Goal: Transaction & Acquisition: Purchase product/service

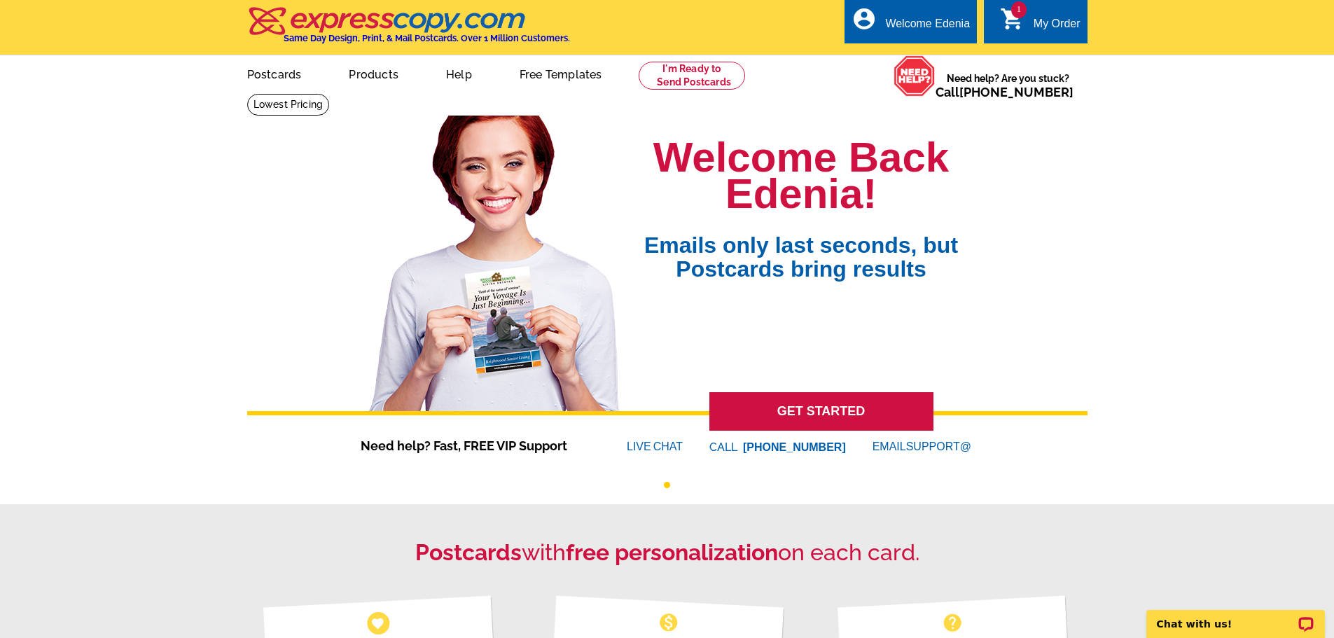
click at [1037, 20] on div "My Order" at bounding box center [1057, 28] width 47 height 20
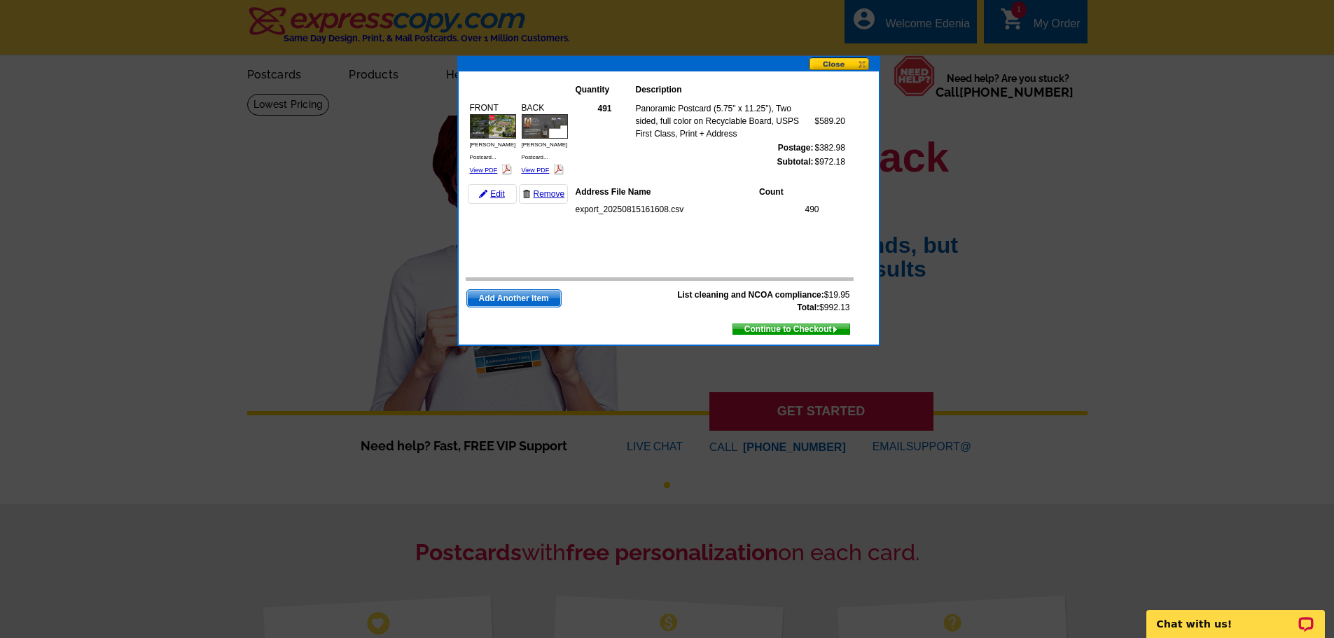
click at [798, 326] on span "Continue to Checkout" at bounding box center [791, 328] width 116 height 15
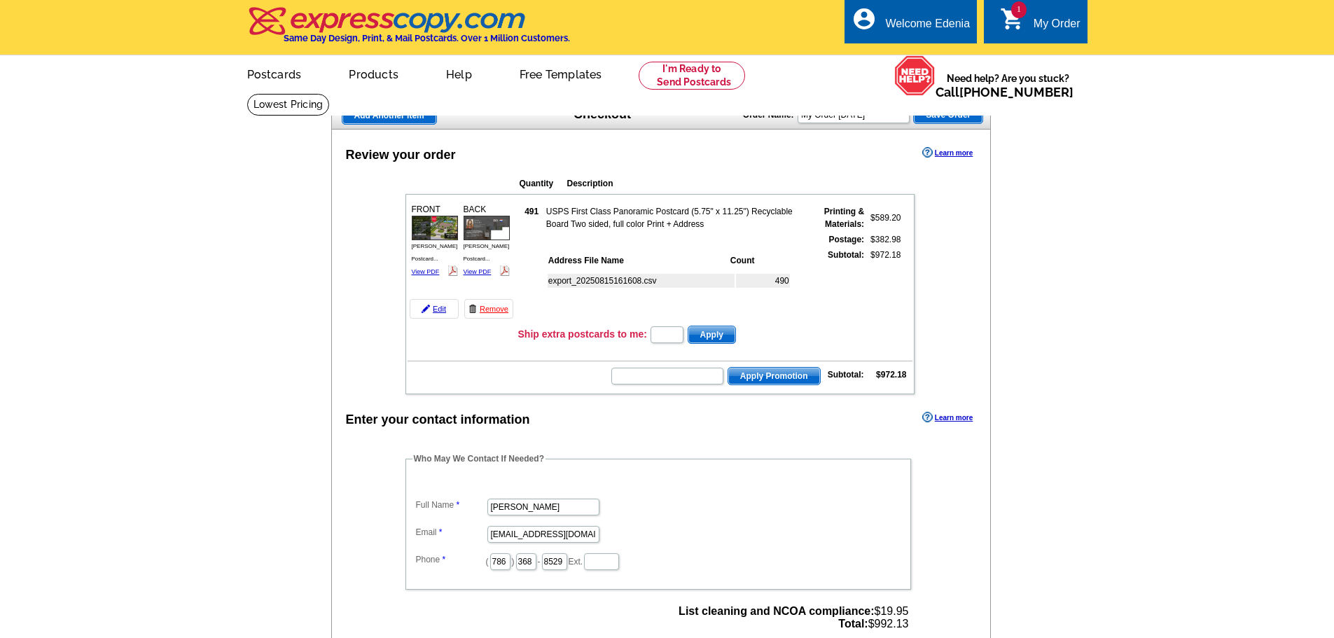
click at [1130, 289] on main "Add Another Item Checkout Order Name: My Order [DATE] Save Order Review your or…" at bounding box center [667, 530] width 1334 height 874
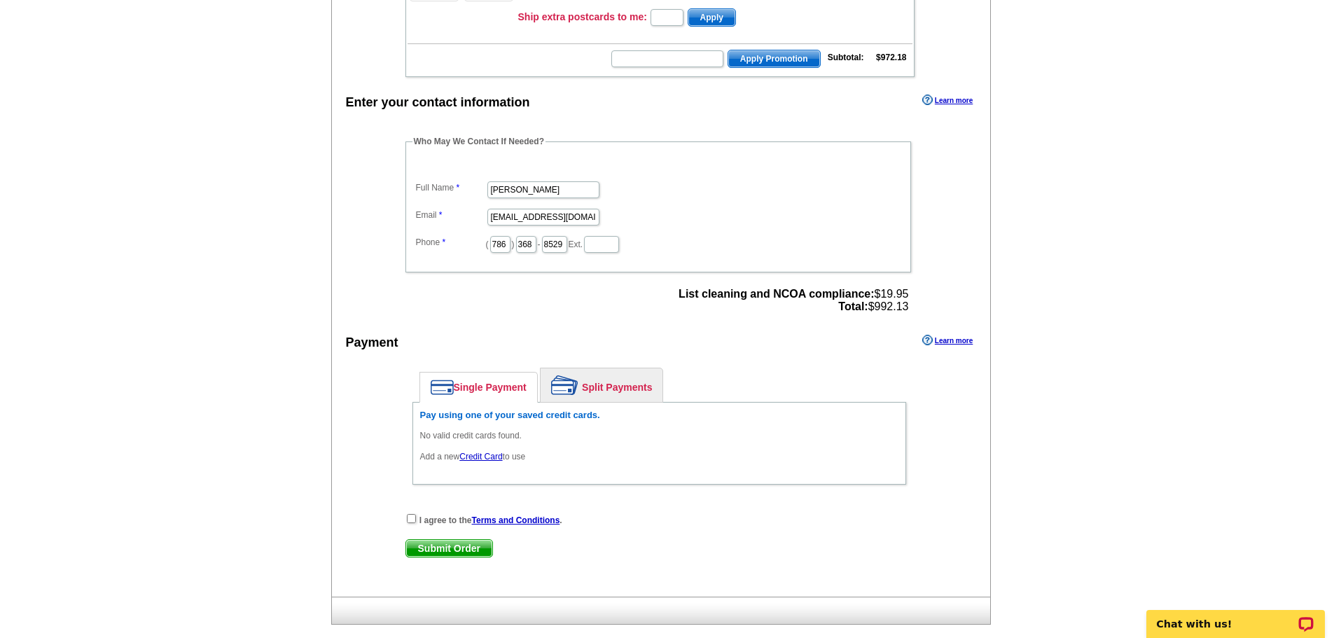
scroll to position [350, 0]
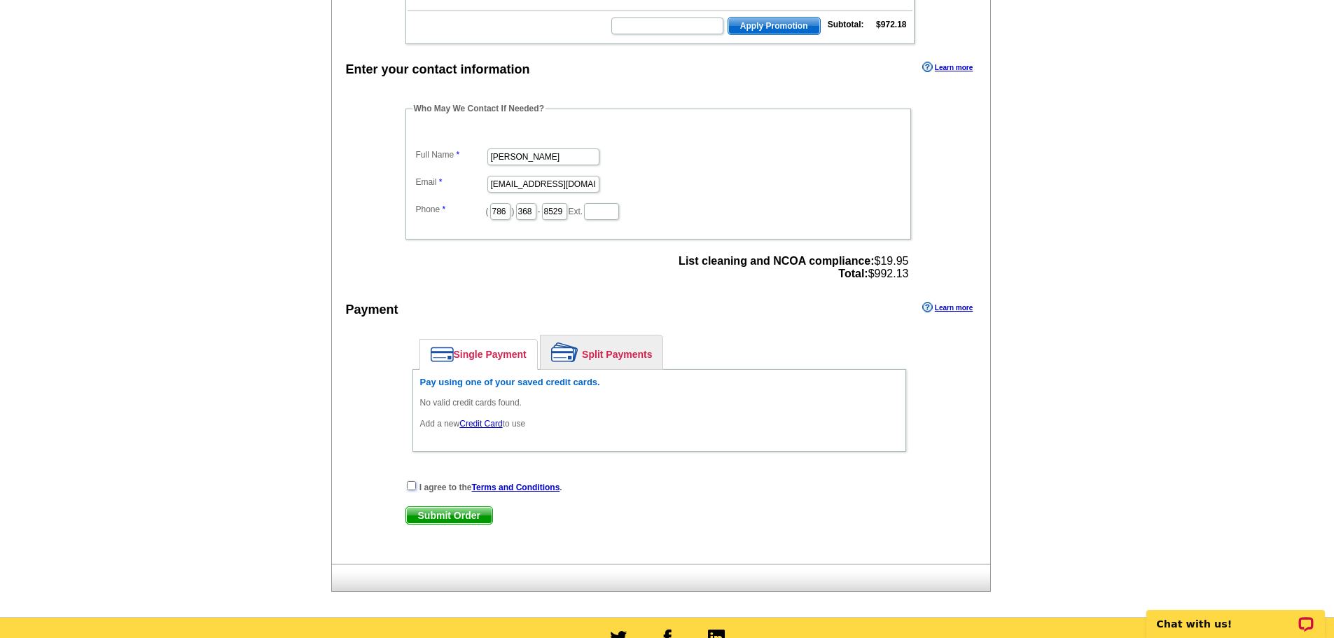
click at [408, 487] on input "checkbox" at bounding box center [411, 485] width 9 height 9
checkbox input "true"
click at [490, 427] on link "Credit Card" at bounding box center [480, 424] width 43 height 10
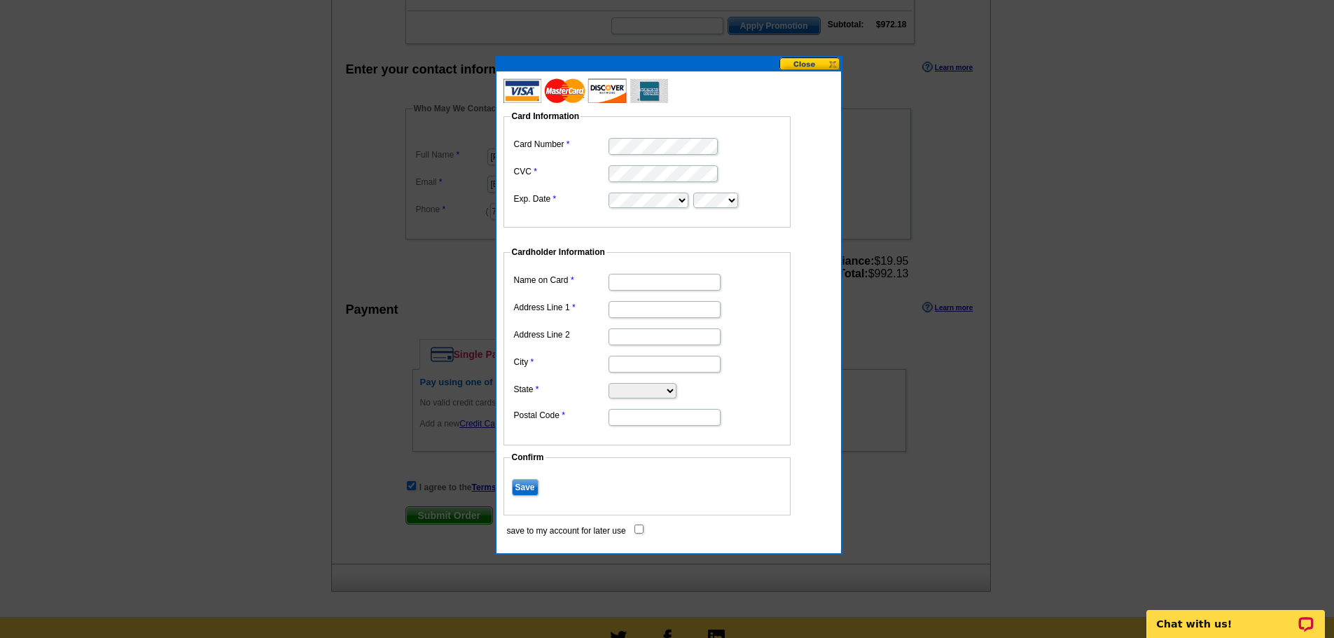
click at [813, 70] on button at bounding box center [810, 63] width 62 height 13
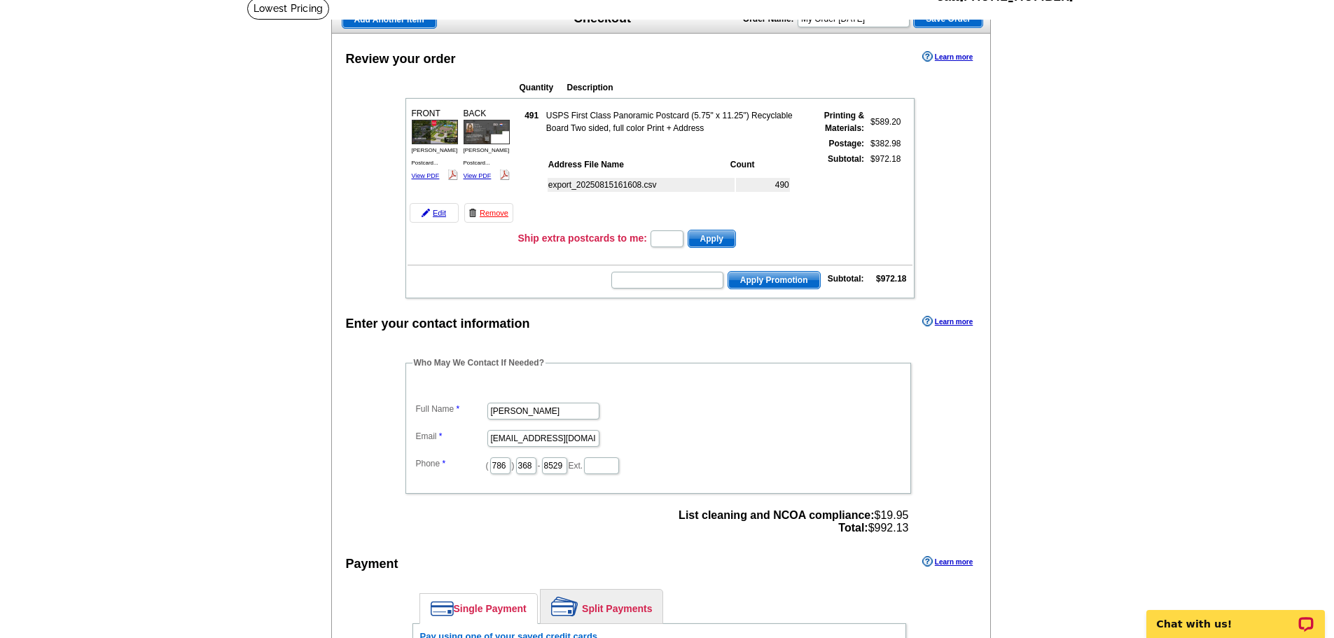
scroll to position [280, 0]
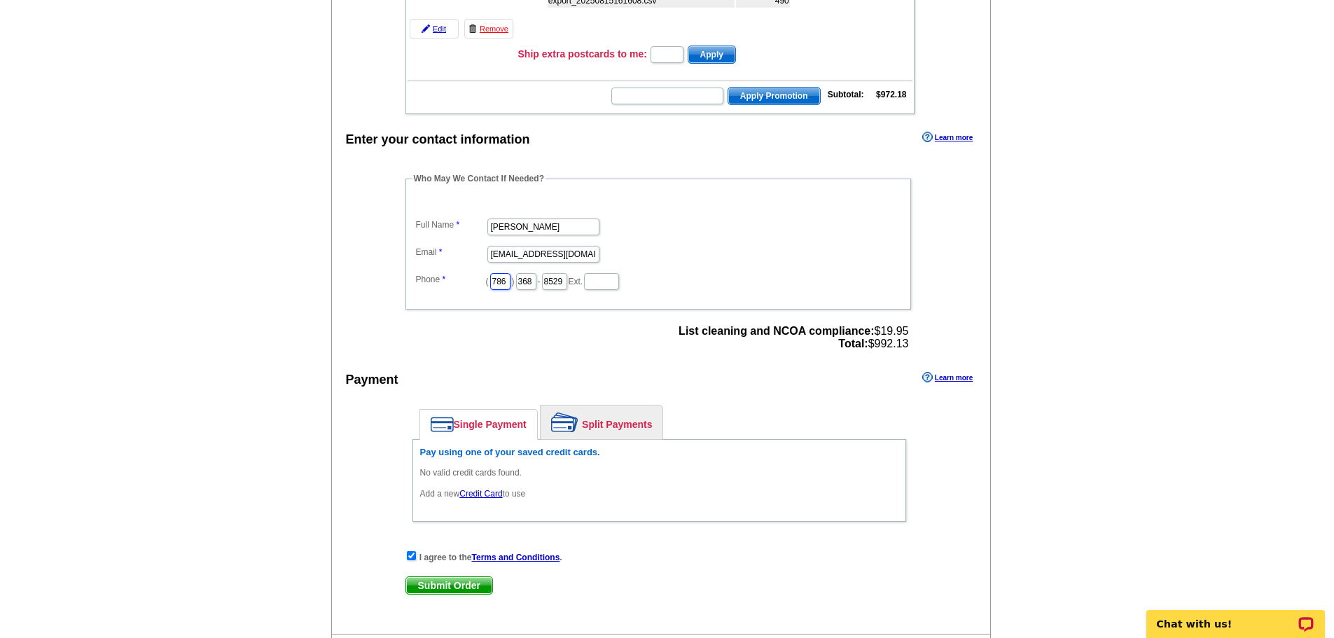
click at [499, 283] on input "786" at bounding box center [500, 281] width 20 height 17
click at [536, 284] on input "368" at bounding box center [526, 281] width 20 height 17
type input "271"
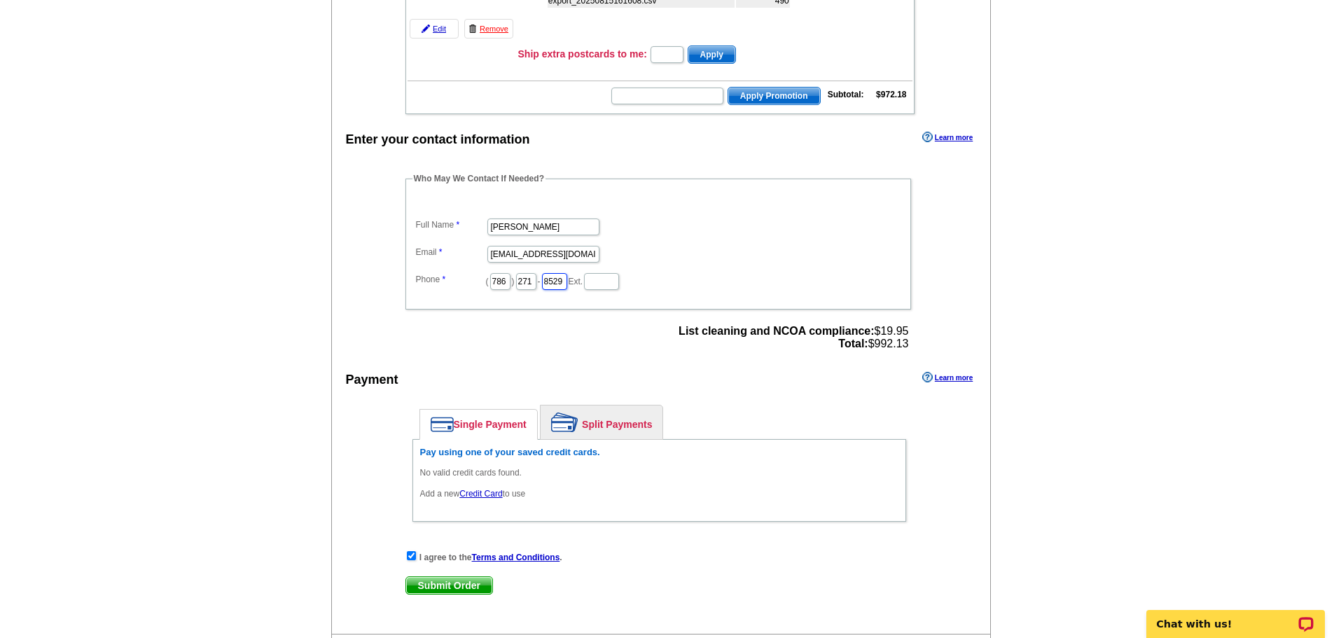
click at [567, 284] on input "8529" at bounding box center [554, 281] width 25 height 17
click at [511, 279] on input "786" at bounding box center [500, 281] width 20 height 17
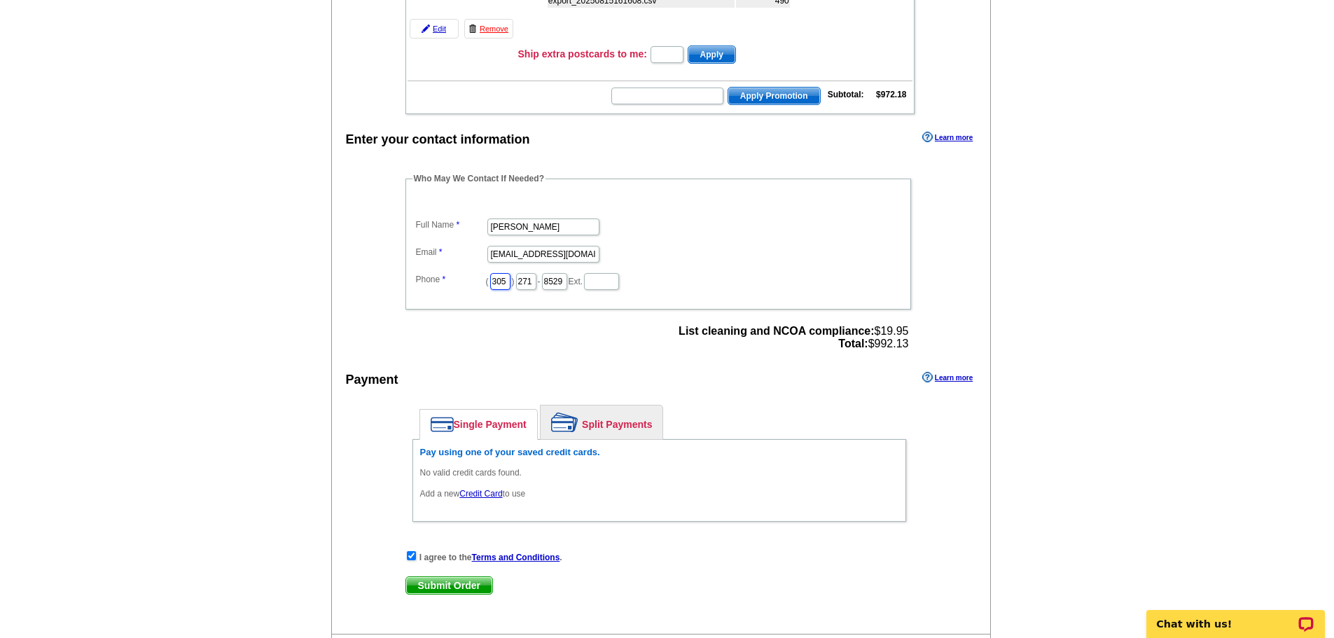
type input "305"
click at [536, 286] on input "271" at bounding box center [526, 281] width 20 height 17
type input "602"
click at [567, 284] on input "8529" at bounding box center [554, 281] width 25 height 17
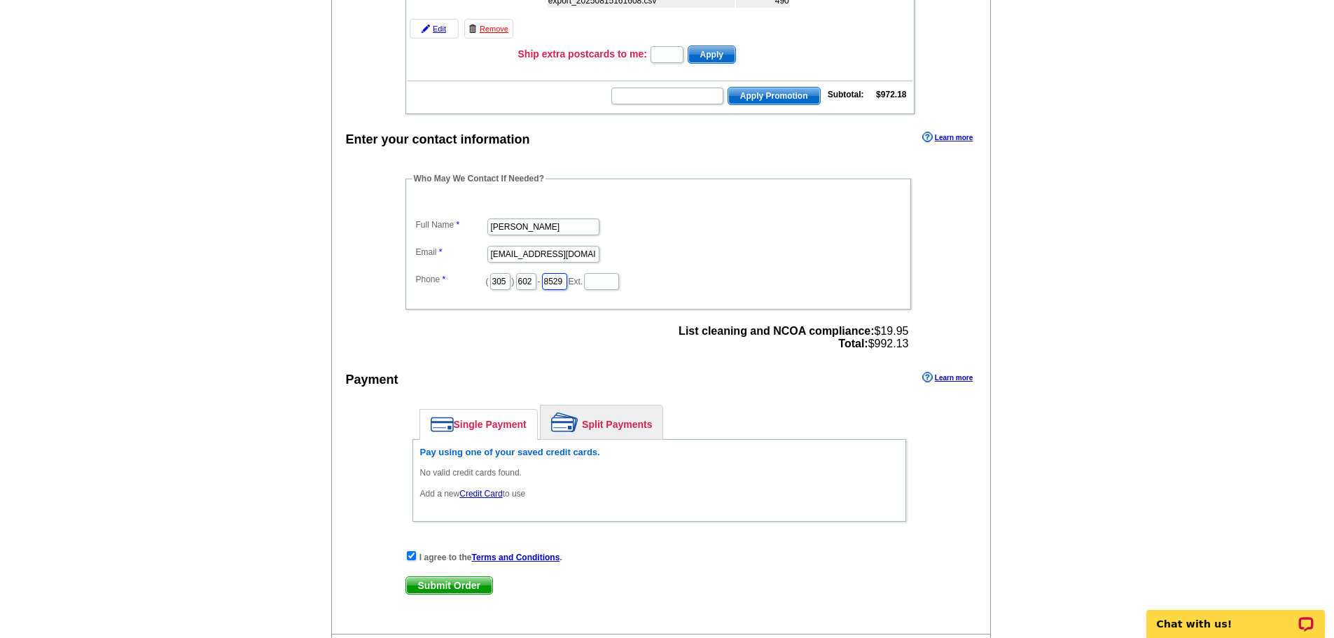
click at [567, 284] on input "8529" at bounding box center [554, 281] width 25 height 17
type input "0360"
click at [693, 227] on dd "Edenia Marrero-Duarte" at bounding box center [658, 226] width 492 height 22
click at [536, 230] on input "Edenia Marrero-Duarte" at bounding box center [543, 226] width 112 height 17
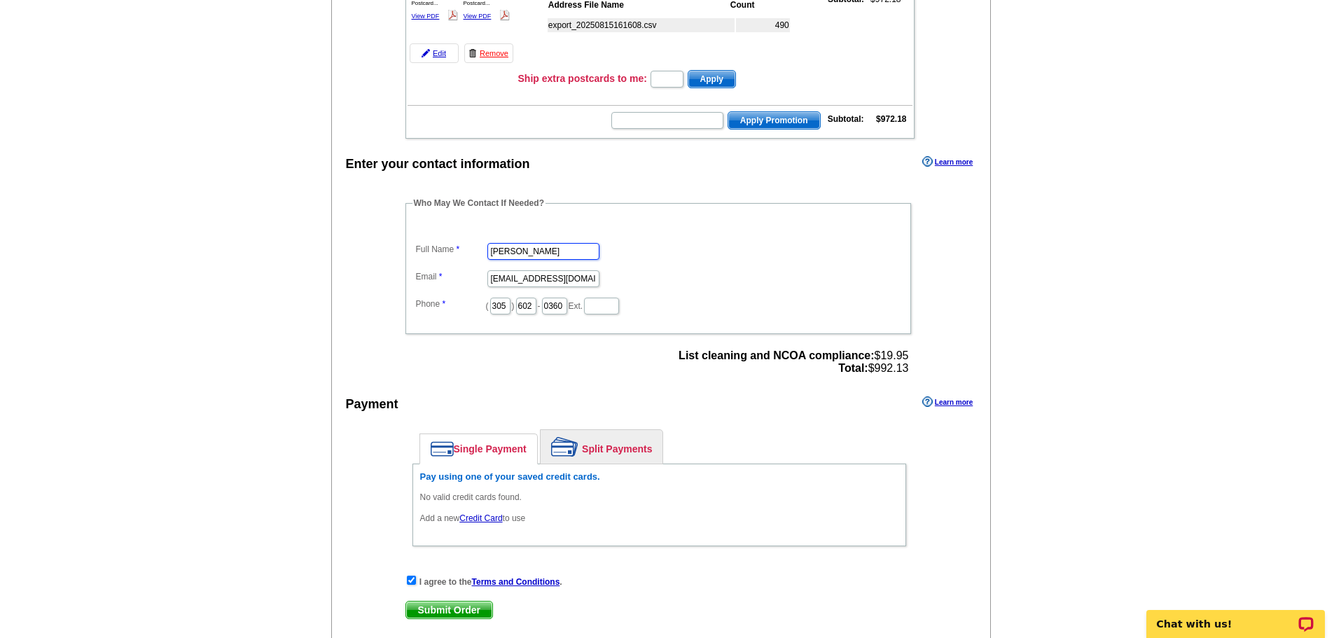
scroll to position [280, 0]
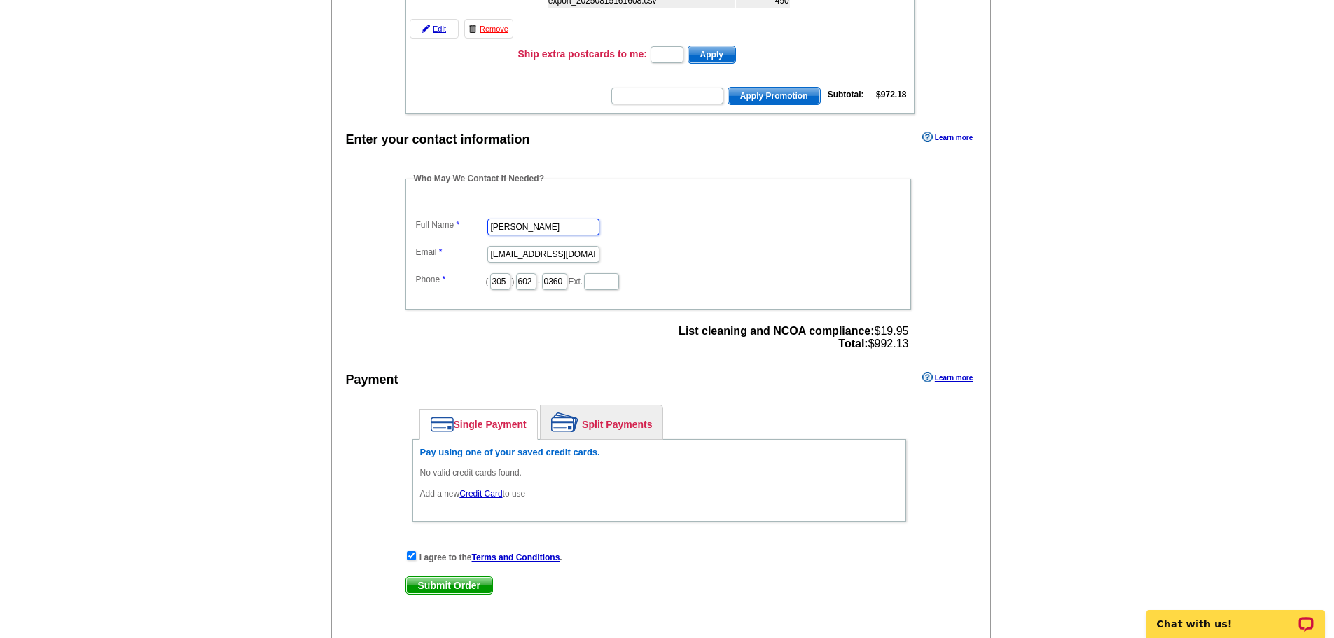
type input "Edenia Marrero-Duarte"
click at [730, 398] on div "Payment Learn more" at bounding box center [661, 382] width 659 height 29
click at [646, 414] on link "Split Payments" at bounding box center [602, 422] width 122 height 34
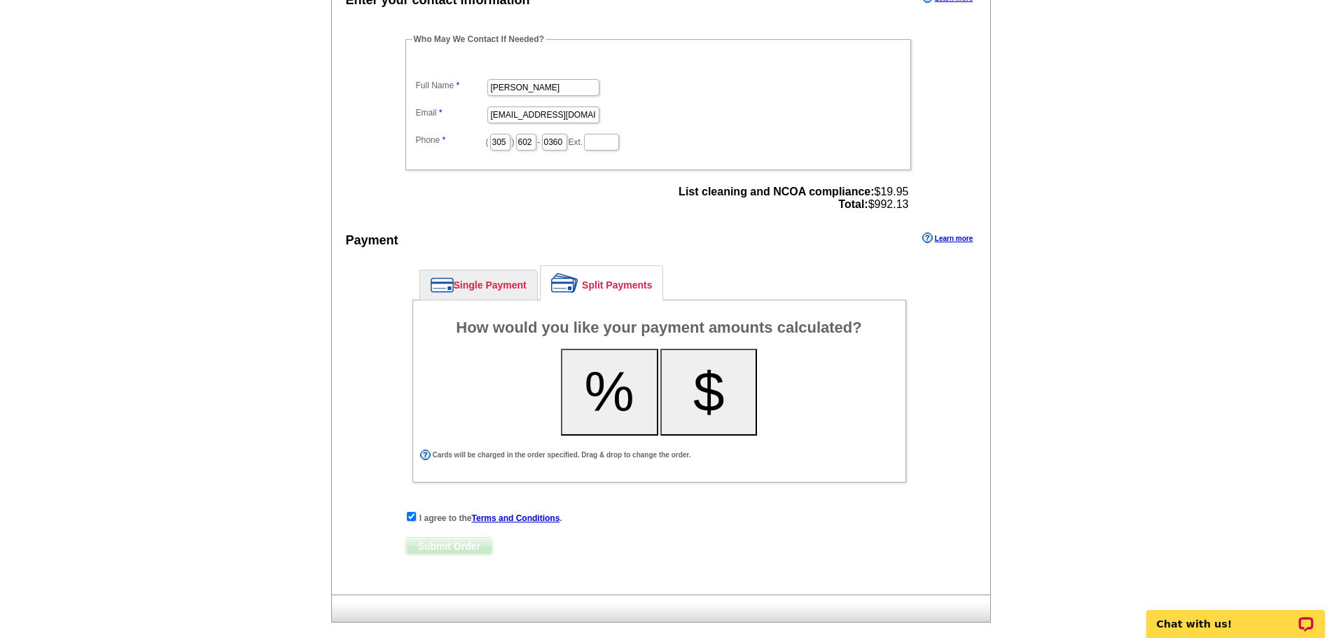
scroll to position [420, 0]
click at [689, 405] on button "$" at bounding box center [708, 391] width 97 height 87
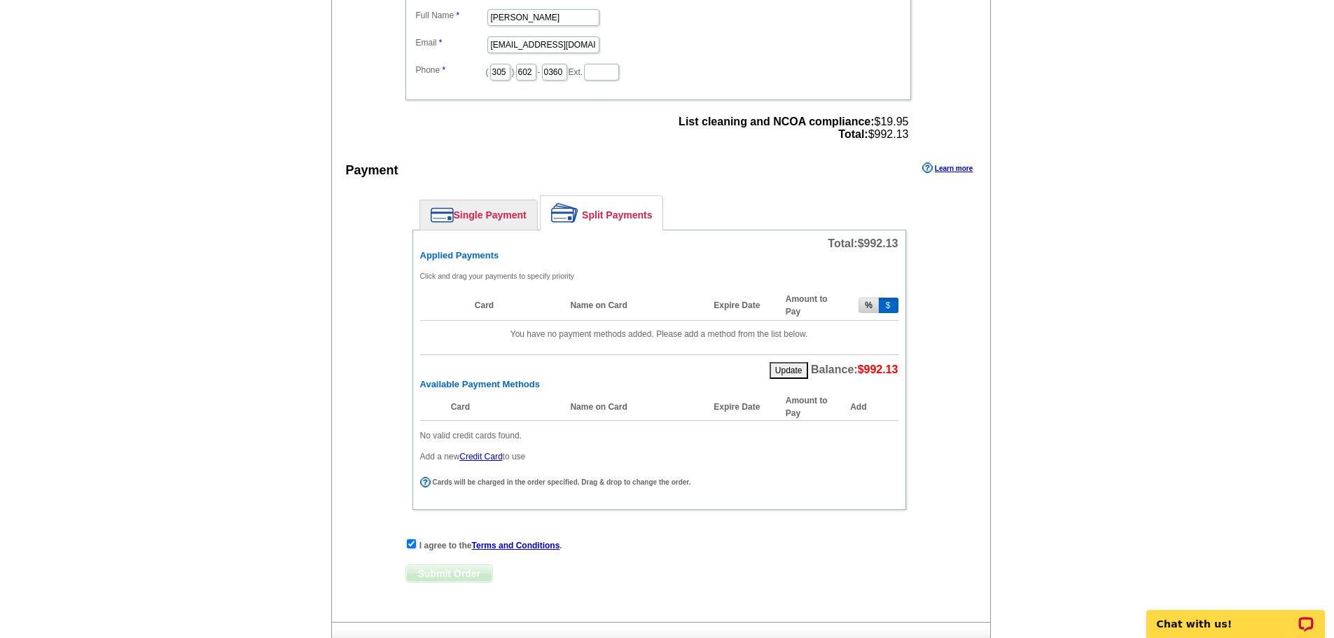
scroll to position [490, 0]
click at [497, 225] on link "Single Payment" at bounding box center [478, 214] width 117 height 29
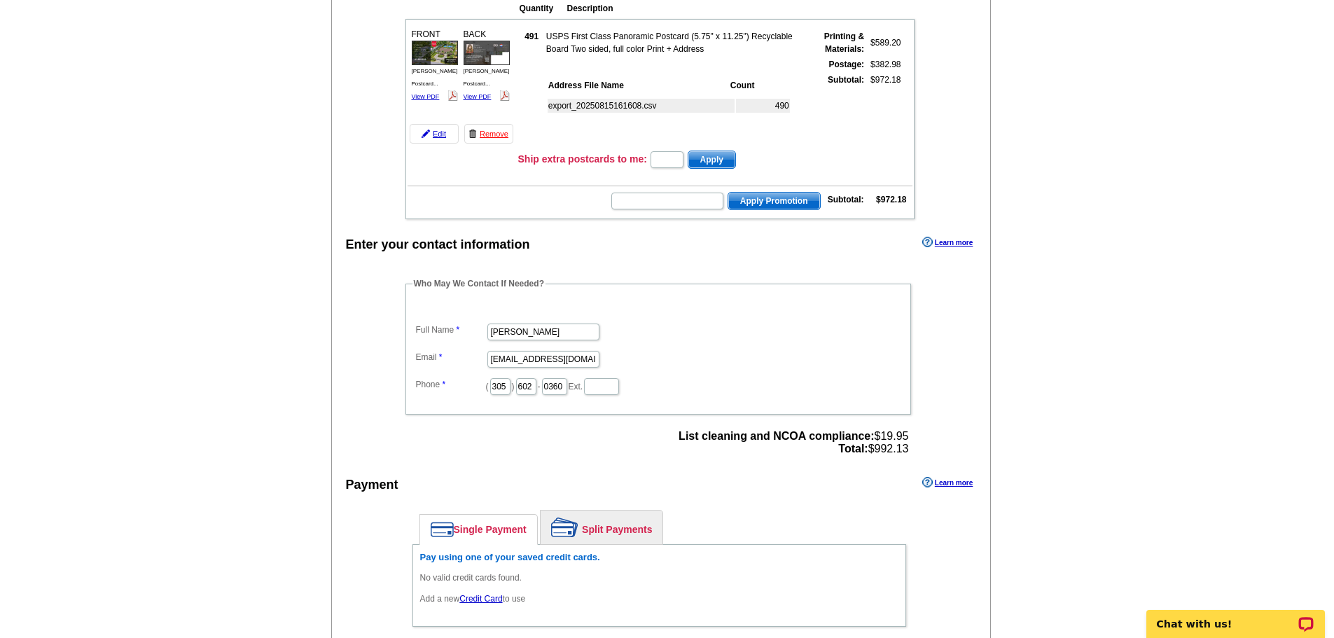
scroll to position [350, 0]
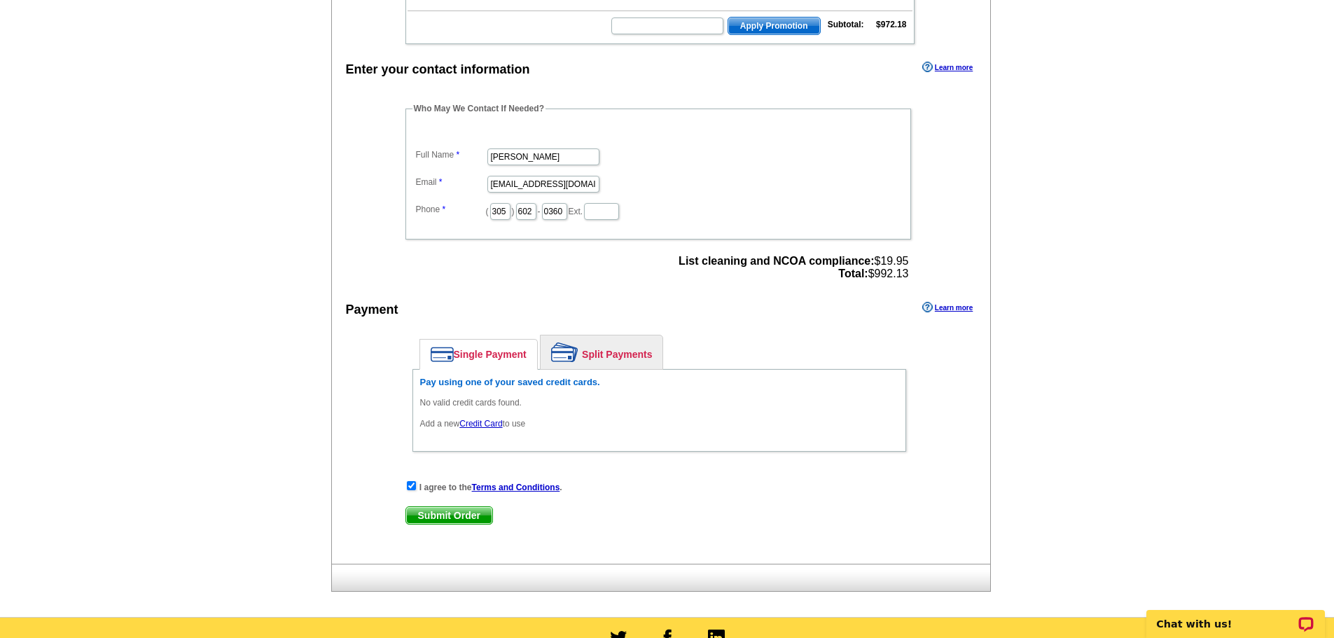
click at [486, 424] on link "Credit Card" at bounding box center [480, 424] width 43 height 10
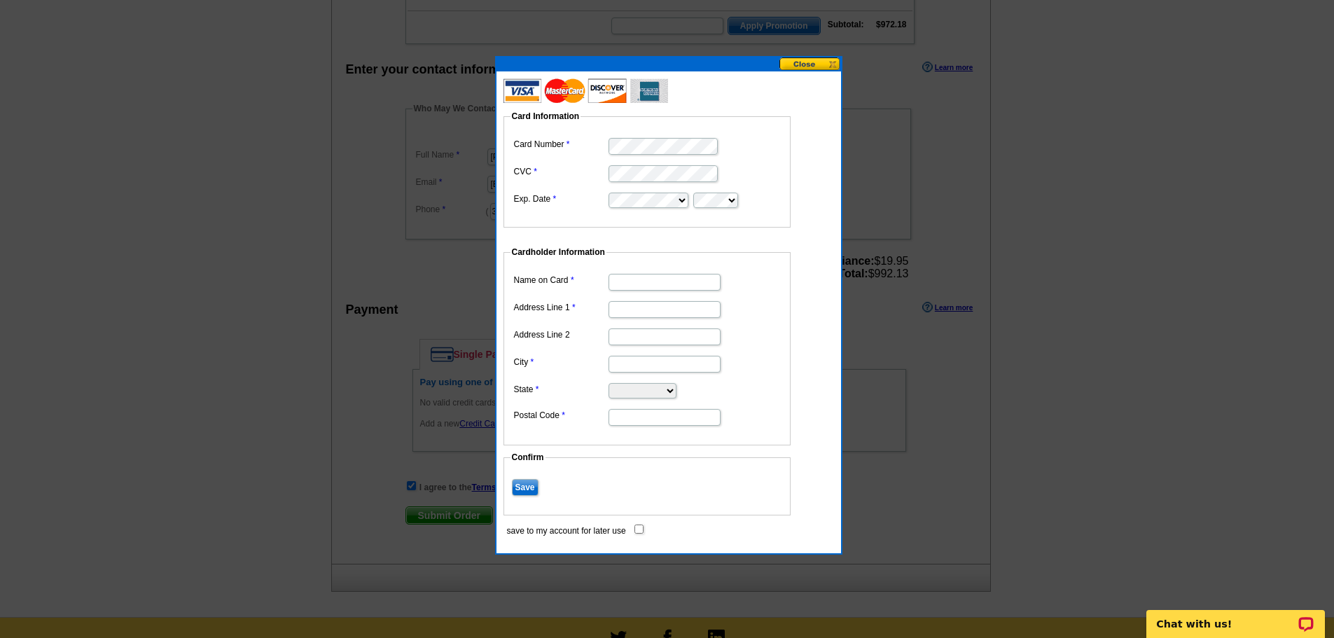
click at [640, 275] on input "Name on Card" at bounding box center [665, 282] width 112 height 17
type input "Agustin Duarte"
click at [672, 310] on input "Address Line 1" at bounding box center [665, 309] width 112 height 17
type input "11900 sw 66th ave"
click at [678, 361] on input "City" at bounding box center [665, 364] width 112 height 17
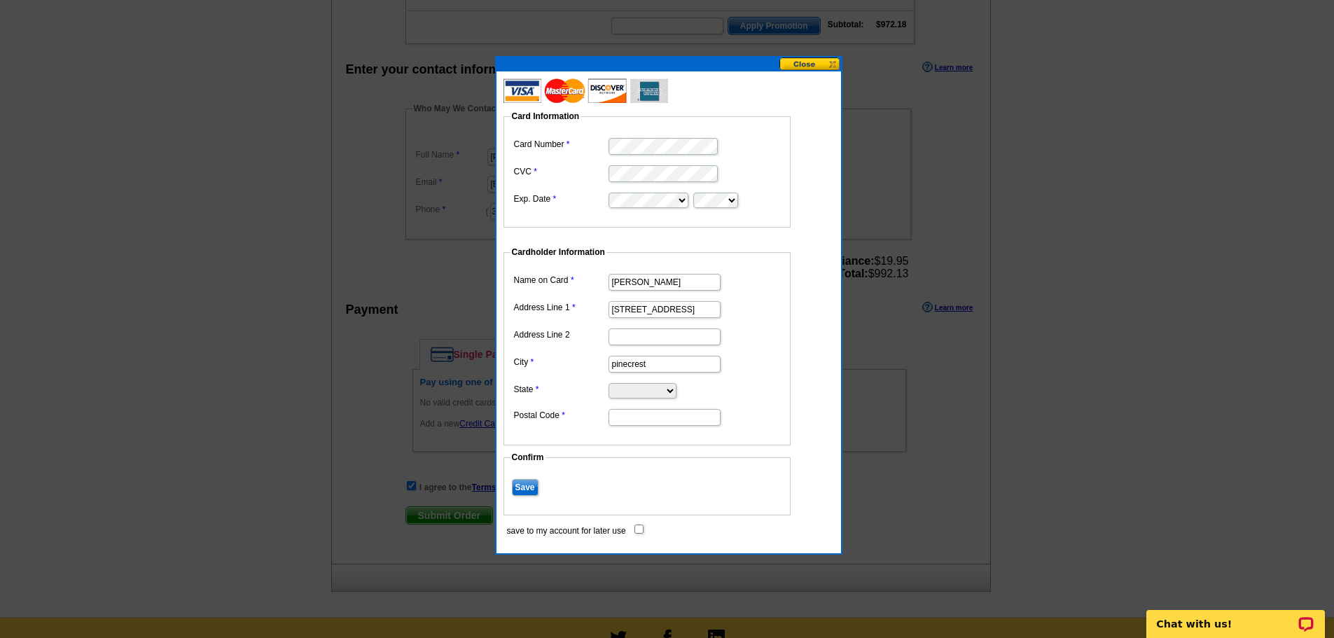
type input "pinecrest"
select select "FL"
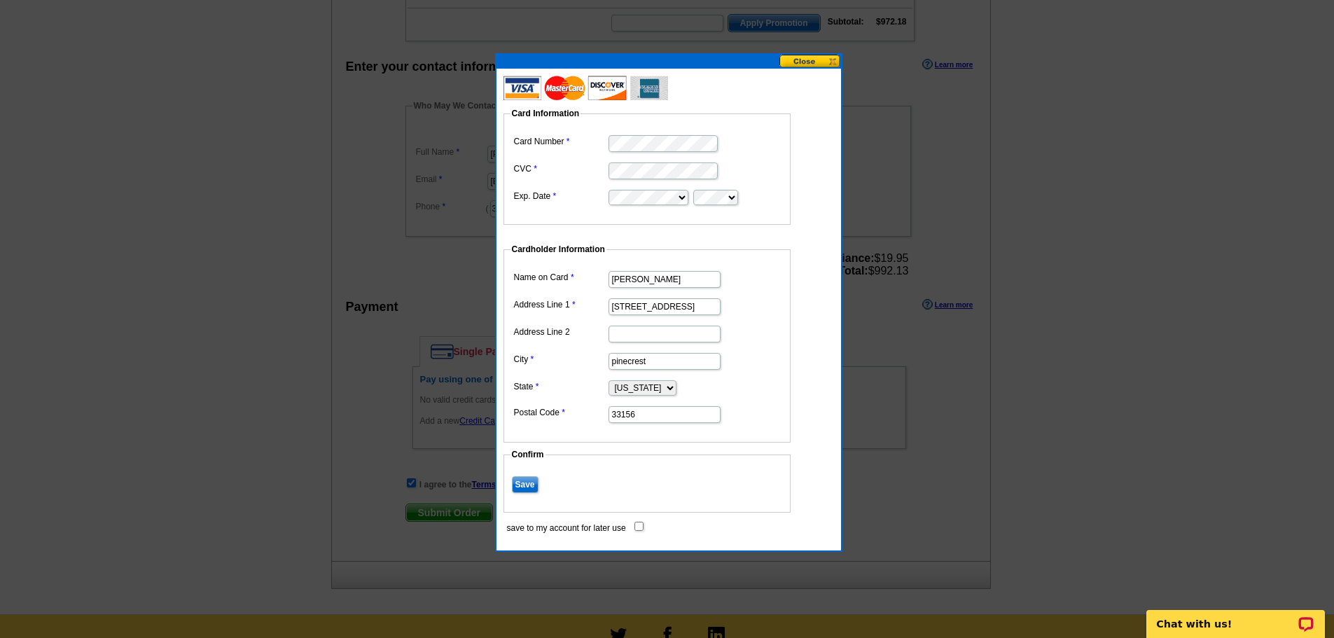
scroll to position [349, 0]
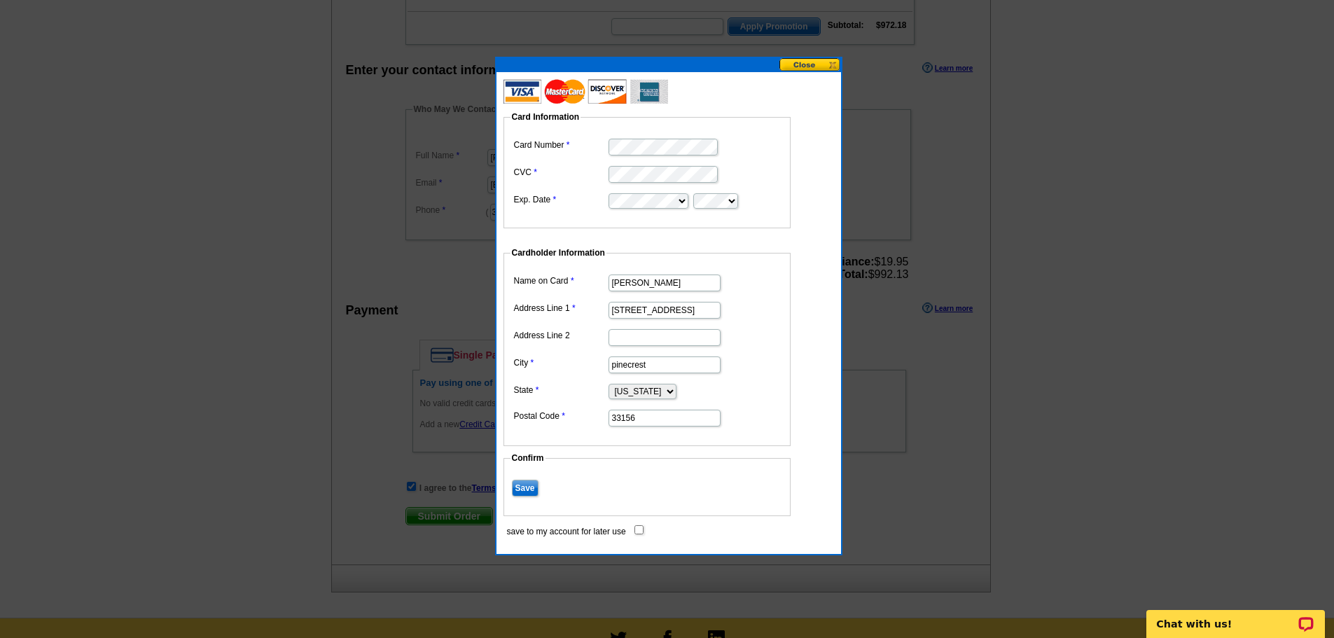
type input "33156"
click at [643, 529] on input "save to my account for later use" at bounding box center [638, 529] width 9 height 9
checkbox input "true"
click at [521, 484] on input "Save" at bounding box center [525, 488] width 27 height 17
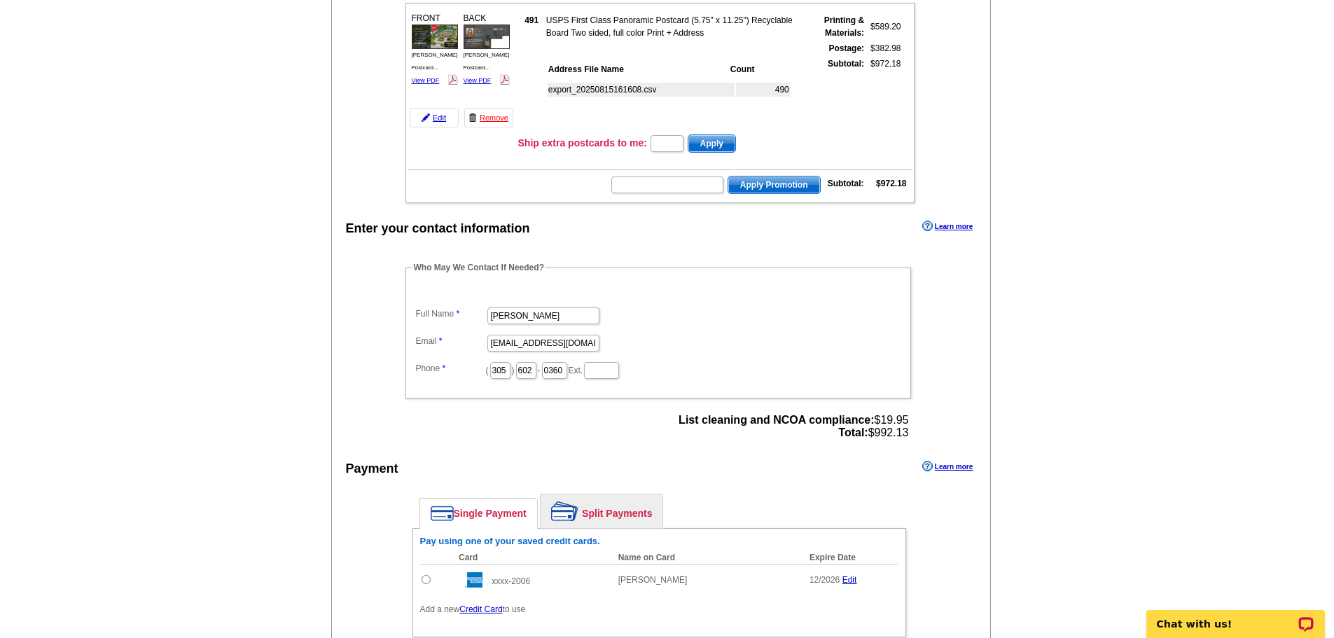
scroll to position [279, 0]
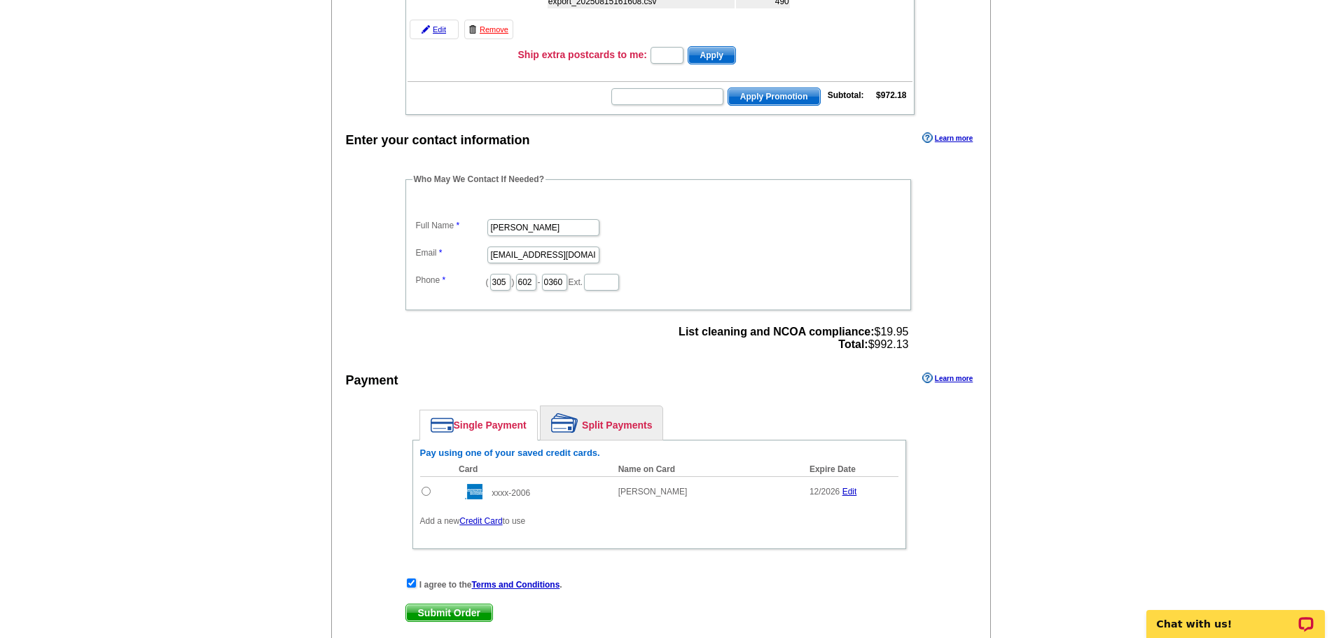
click at [429, 491] on input "radio" at bounding box center [426, 491] width 9 height 9
radio input "true"
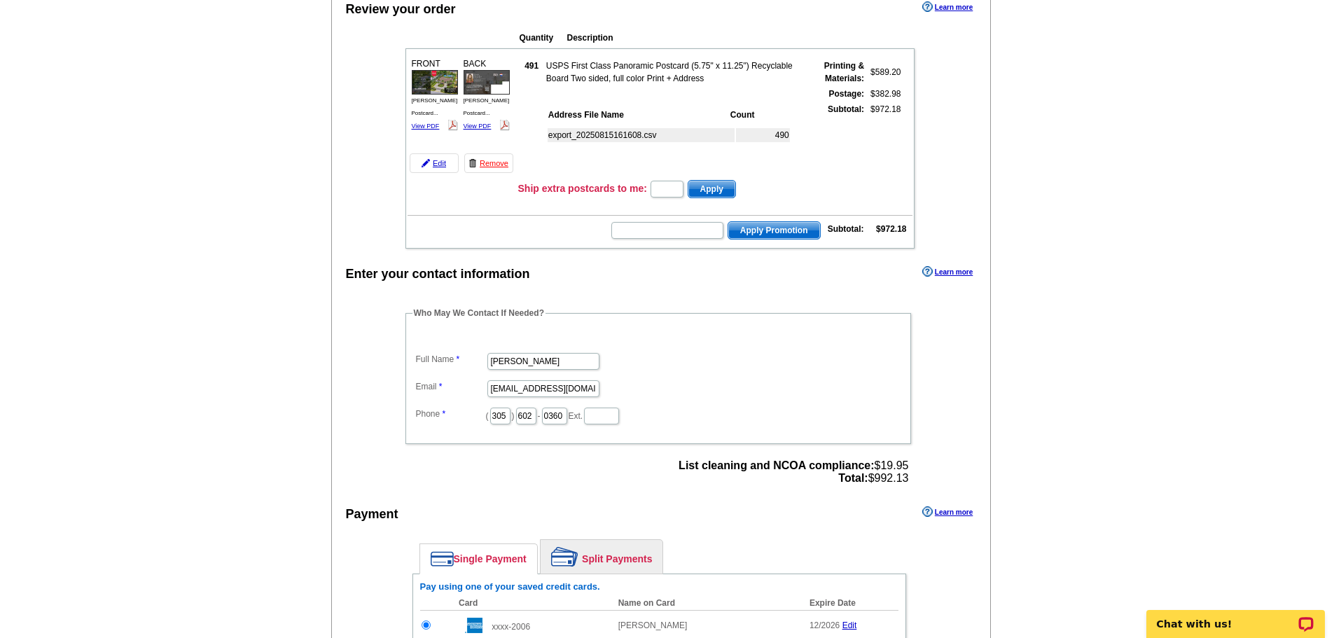
scroll to position [280, 0]
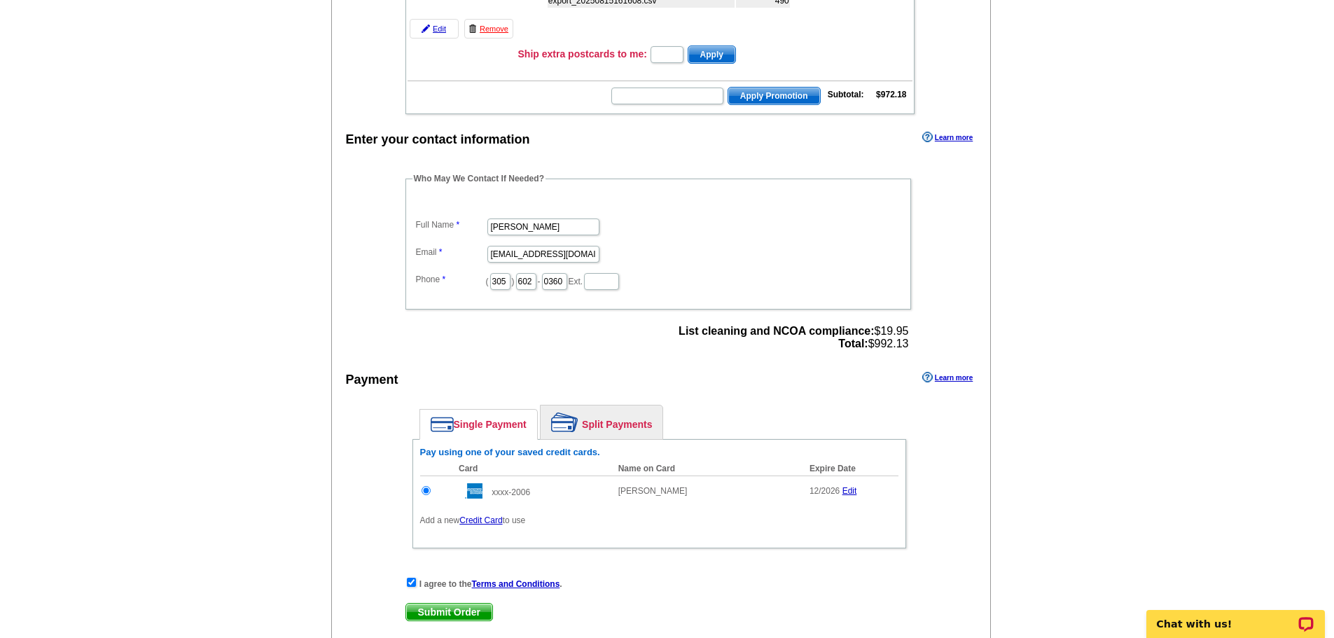
click at [451, 616] on span "Submit Order" at bounding box center [449, 612] width 86 height 17
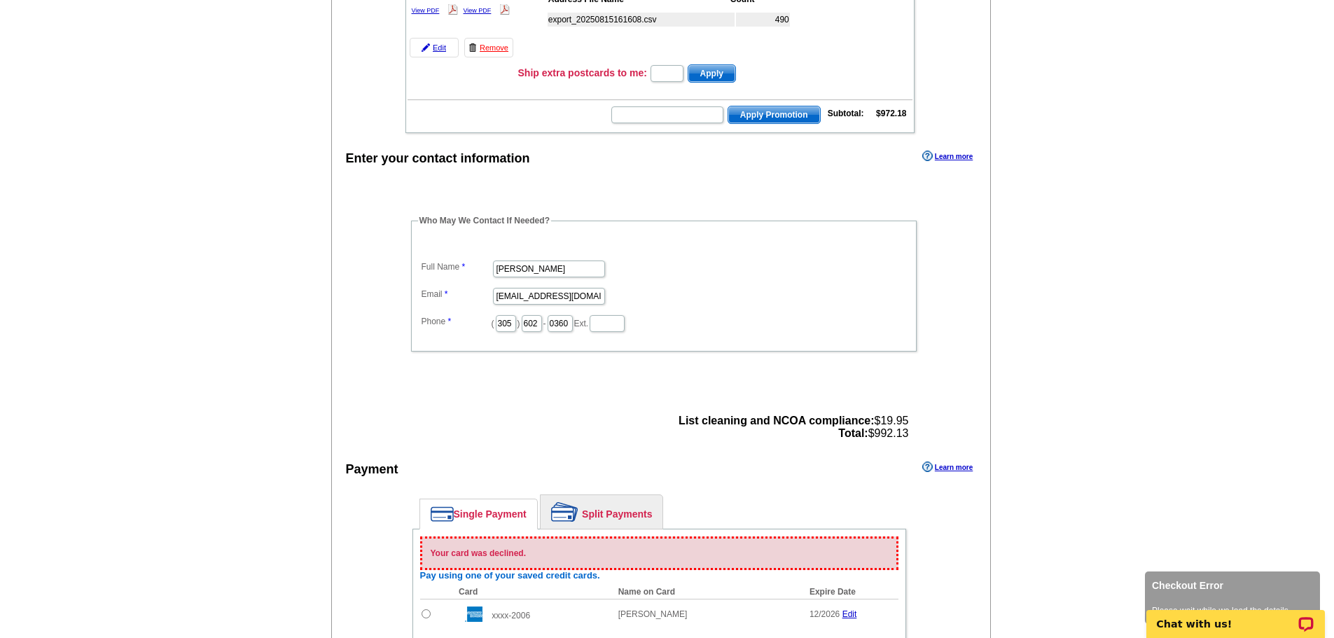
scroll to position [630, 0]
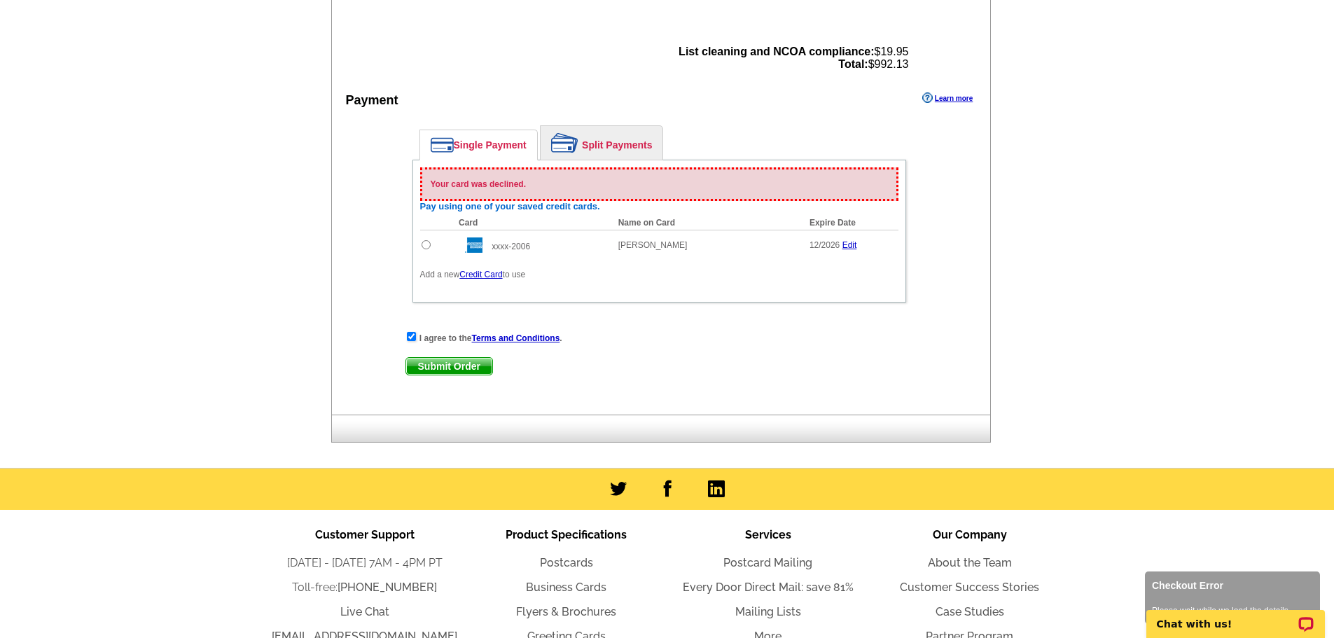
click at [679, 356] on div "I agree to the Terms and Conditions . Submit Order Submit Order" at bounding box center [659, 359] width 508 height 57
click at [851, 245] on link "Edit" at bounding box center [849, 245] width 15 height 10
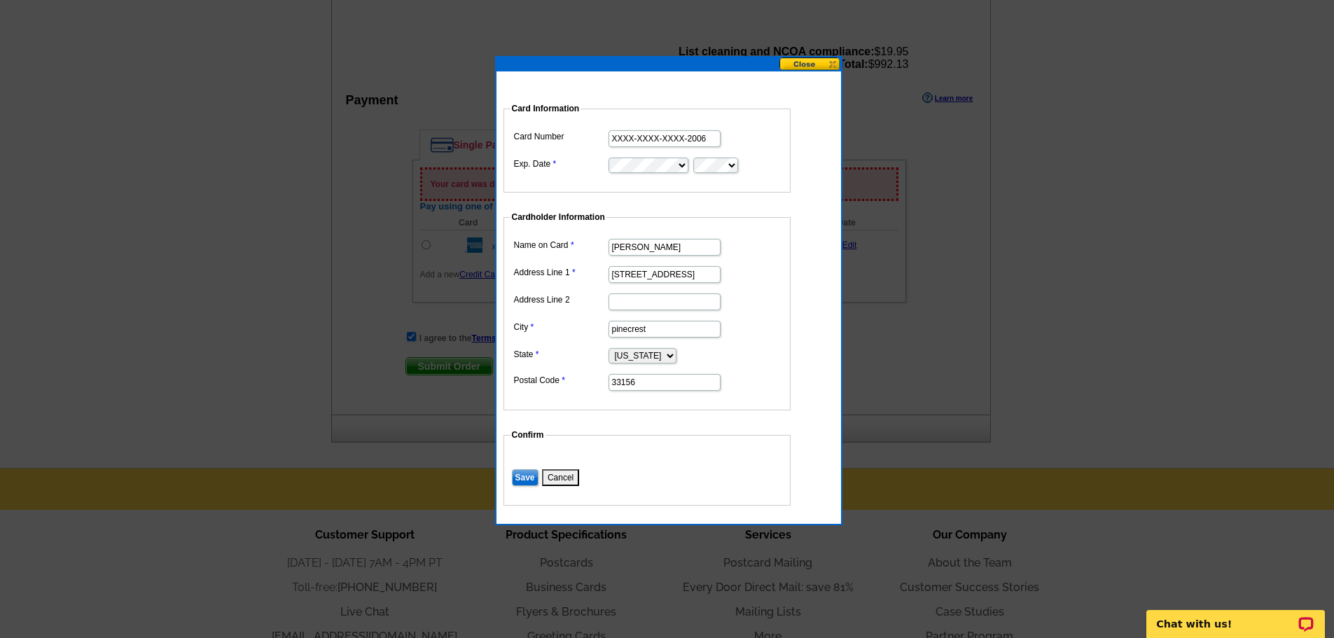
click at [698, 141] on input "XXXX-XXXX-XXXX-2006" at bounding box center [665, 138] width 112 height 17
click at [799, 65] on button at bounding box center [810, 63] width 62 height 13
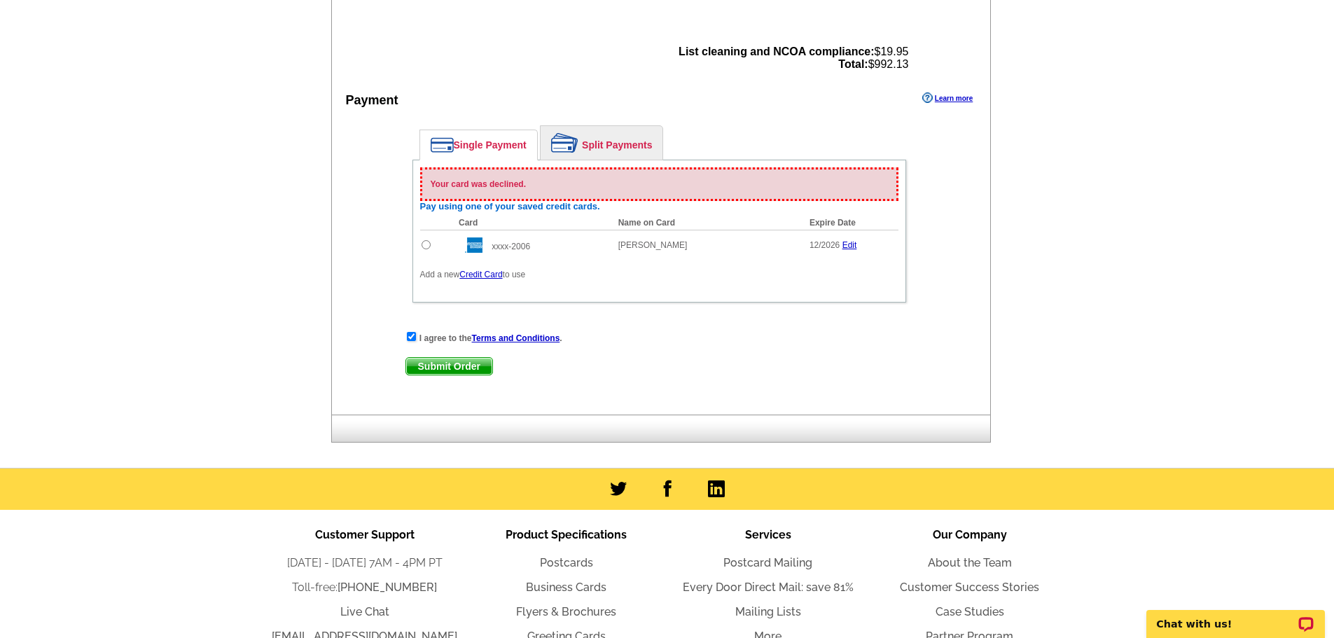
click at [849, 240] on td "12/2026 Edit" at bounding box center [851, 245] width 96 height 30
click at [847, 251] on td "12/2026 Edit" at bounding box center [851, 245] width 96 height 30
click at [853, 242] on link "Edit" at bounding box center [849, 245] width 15 height 10
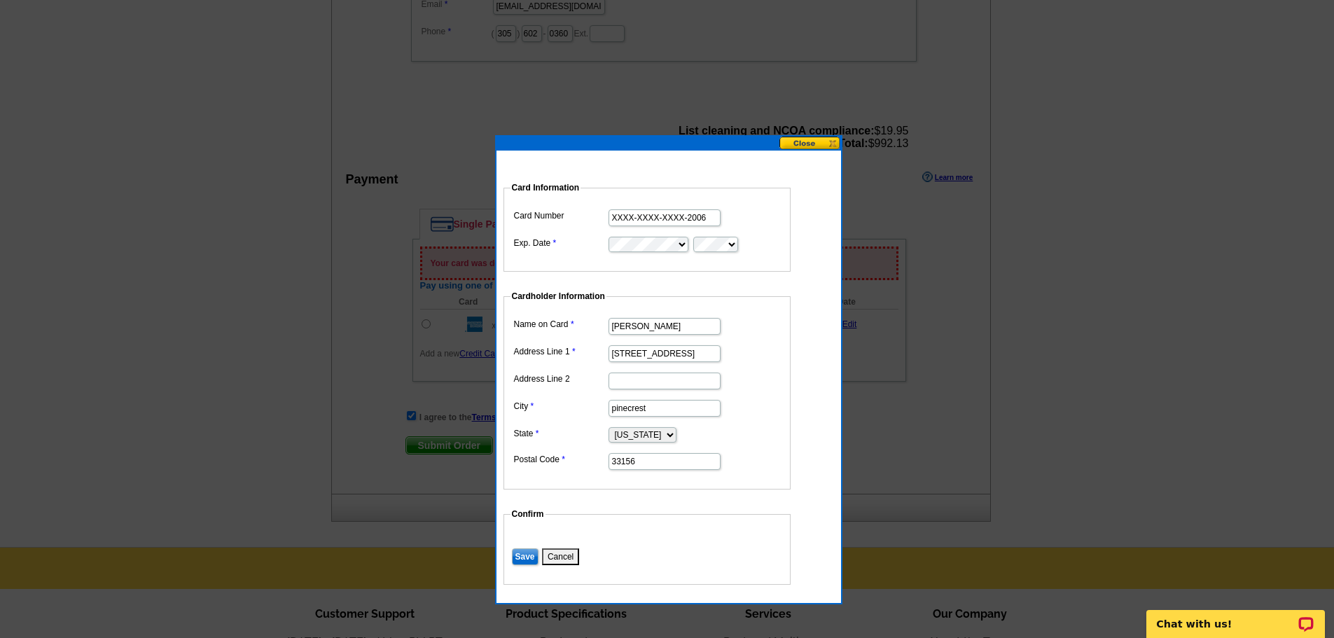
scroll to position [550, 0]
click at [627, 222] on input "XXXX-XXXX-XXXX-2006" at bounding box center [665, 218] width 112 height 17
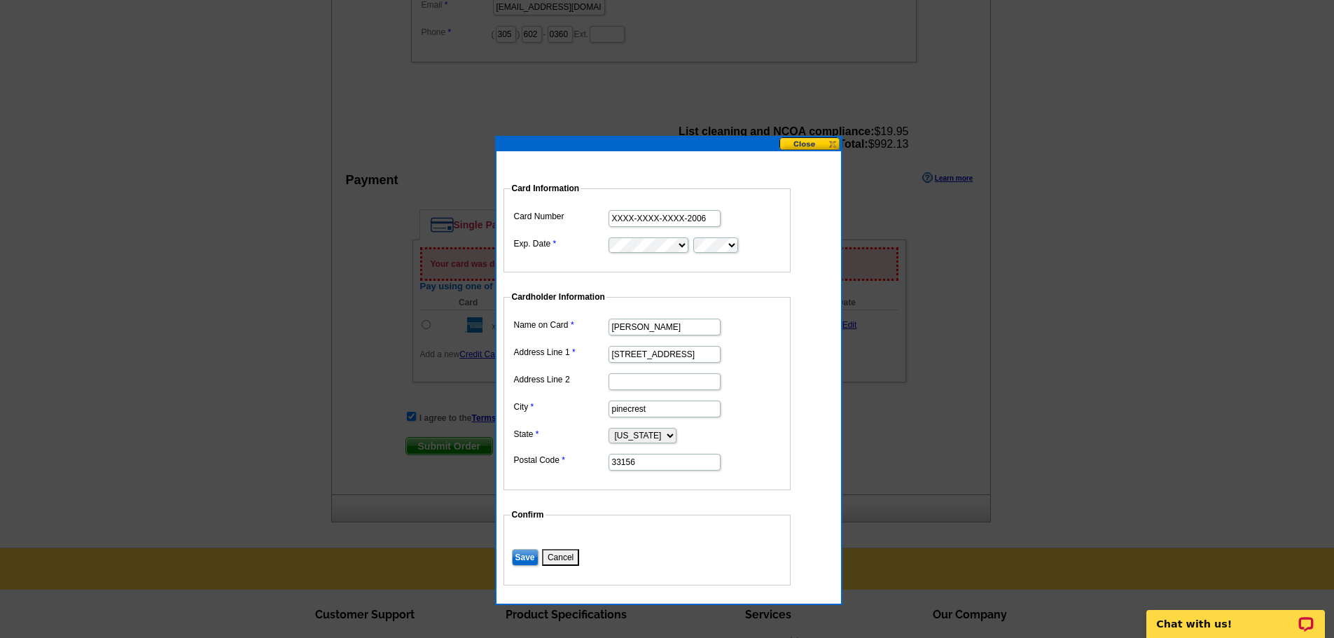
click at [564, 563] on button "Cancel" at bounding box center [560, 557] width 37 height 17
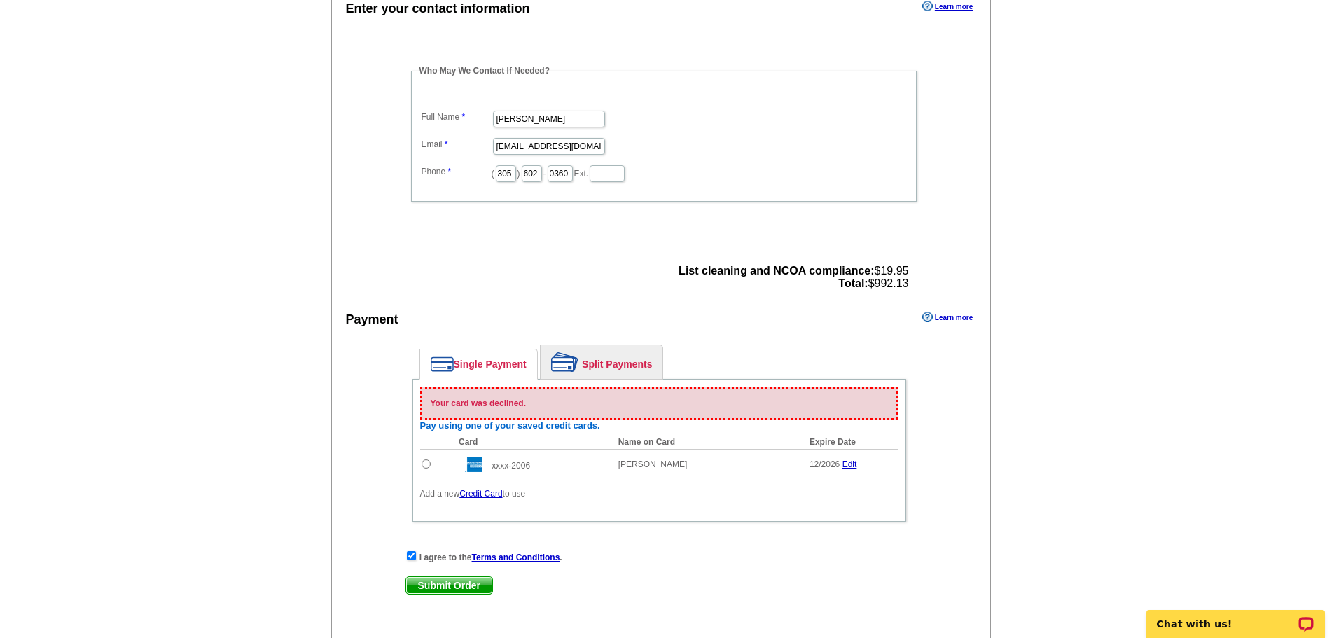
scroll to position [410, 0]
click at [515, 408] on p "Your card was declined." at bounding box center [664, 404] width 466 height 13
click at [480, 497] on link "Credit Card" at bounding box center [480, 495] width 43 height 10
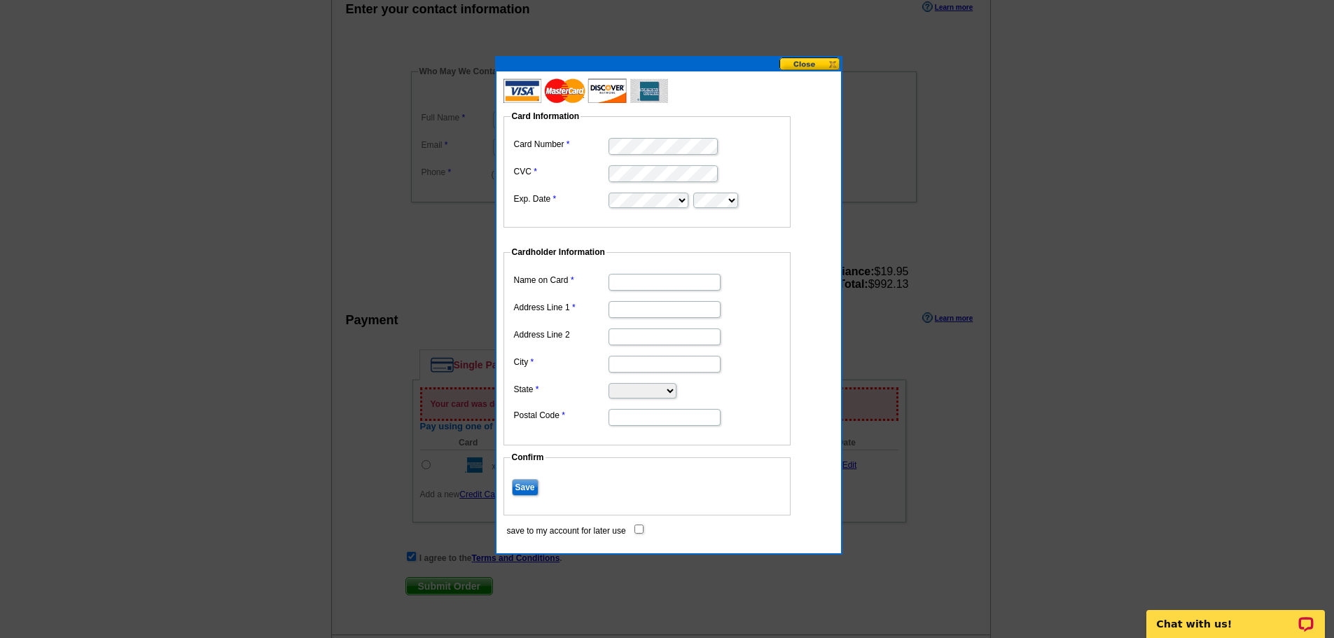
click at [705, 211] on fieldset "Card Information Card Number CVC Exp. Date" at bounding box center [647, 169] width 287 height 118
click at [662, 282] on input "Name on Card" at bounding box center [665, 282] width 112 height 17
type input "Agustin Duarte"
type input "11900 sw 66th ave"
type input "pinecrest"
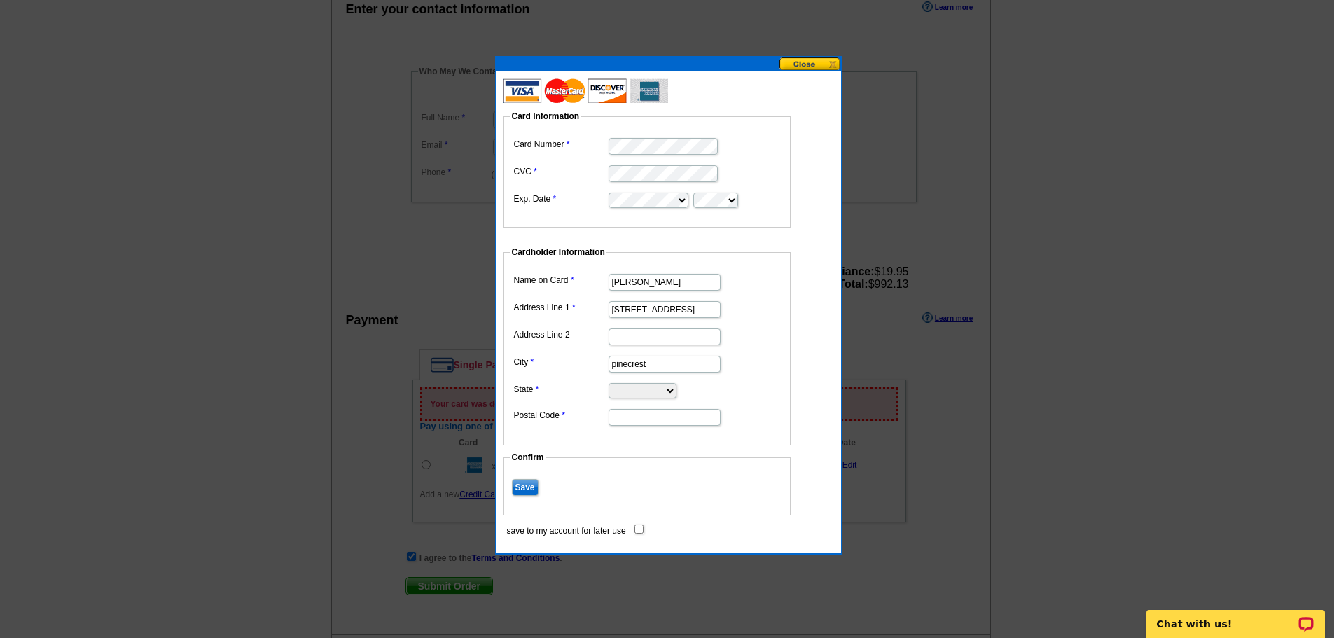
select select "FL"
type input "33156"
click at [530, 486] on input "Save" at bounding box center [525, 487] width 27 height 17
click at [800, 64] on button at bounding box center [810, 63] width 62 height 13
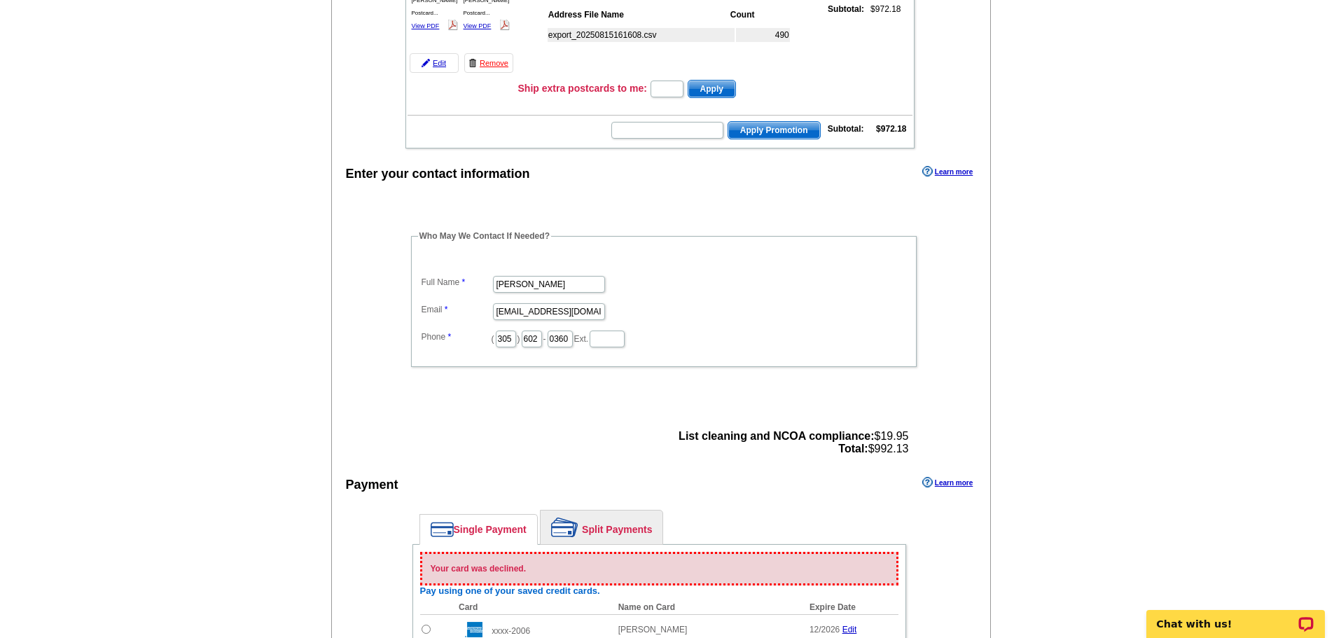
scroll to position [0, 0]
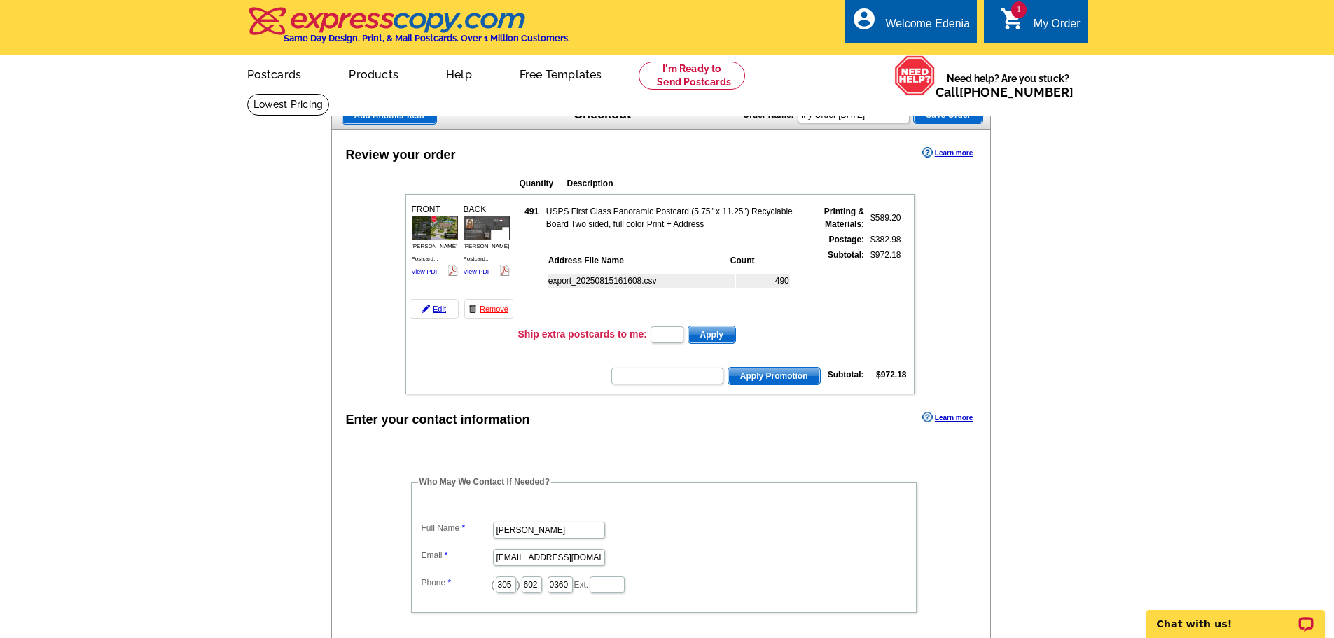
click at [1029, 32] on link "1 shopping_cart My Order" at bounding box center [1040, 24] width 81 height 18
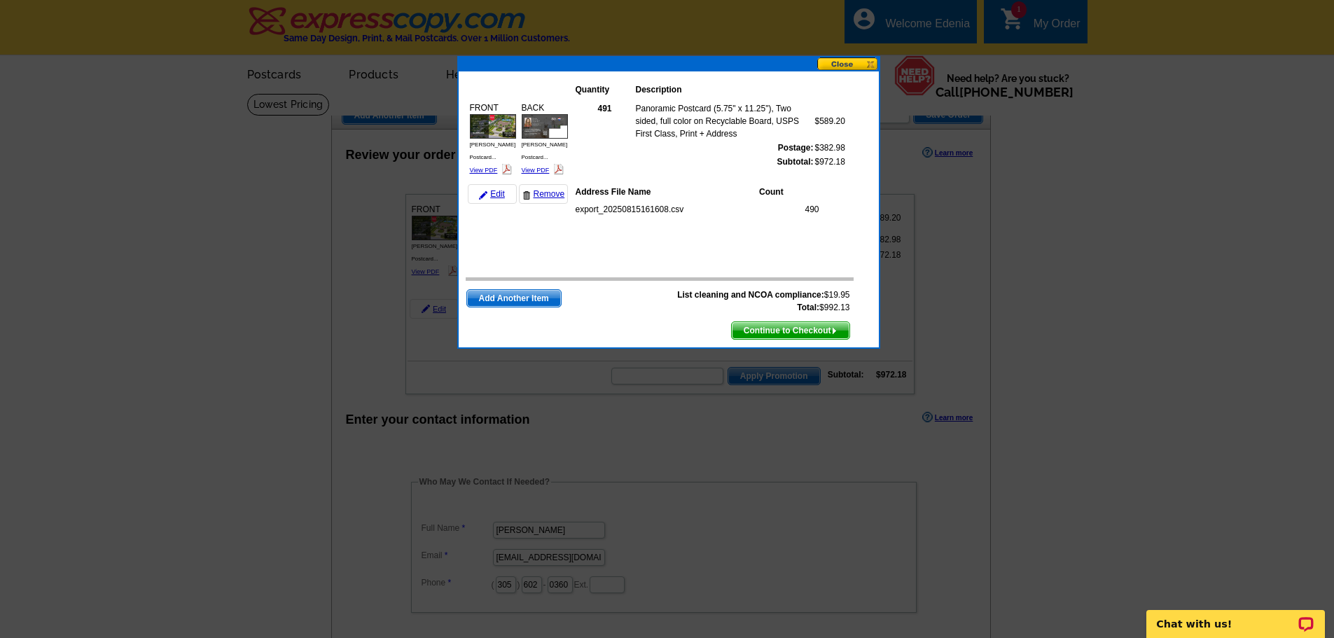
click at [788, 338] on span "Continue to Checkout" at bounding box center [791, 330] width 118 height 17
click at [794, 328] on span "Continue to Checkout" at bounding box center [791, 330] width 118 height 17
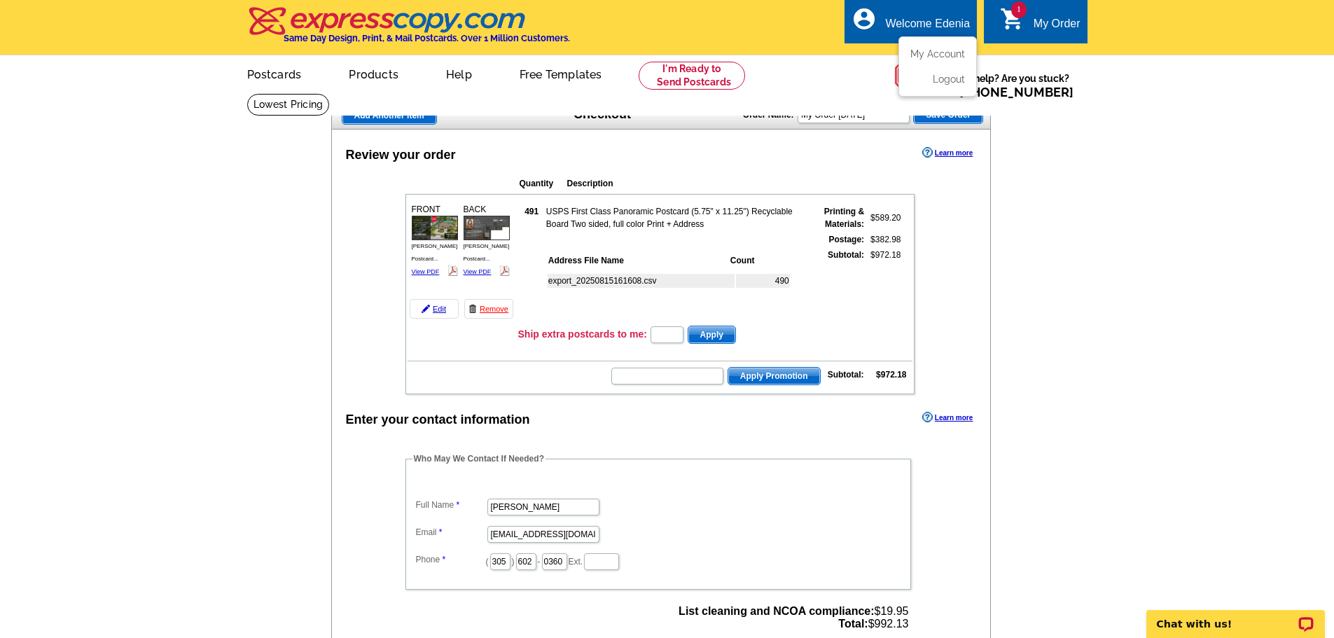
click at [931, 48] on ul "My Account Logout" at bounding box center [938, 66] width 78 height 60
click at [931, 57] on link "My Account" at bounding box center [935, 54] width 60 height 13
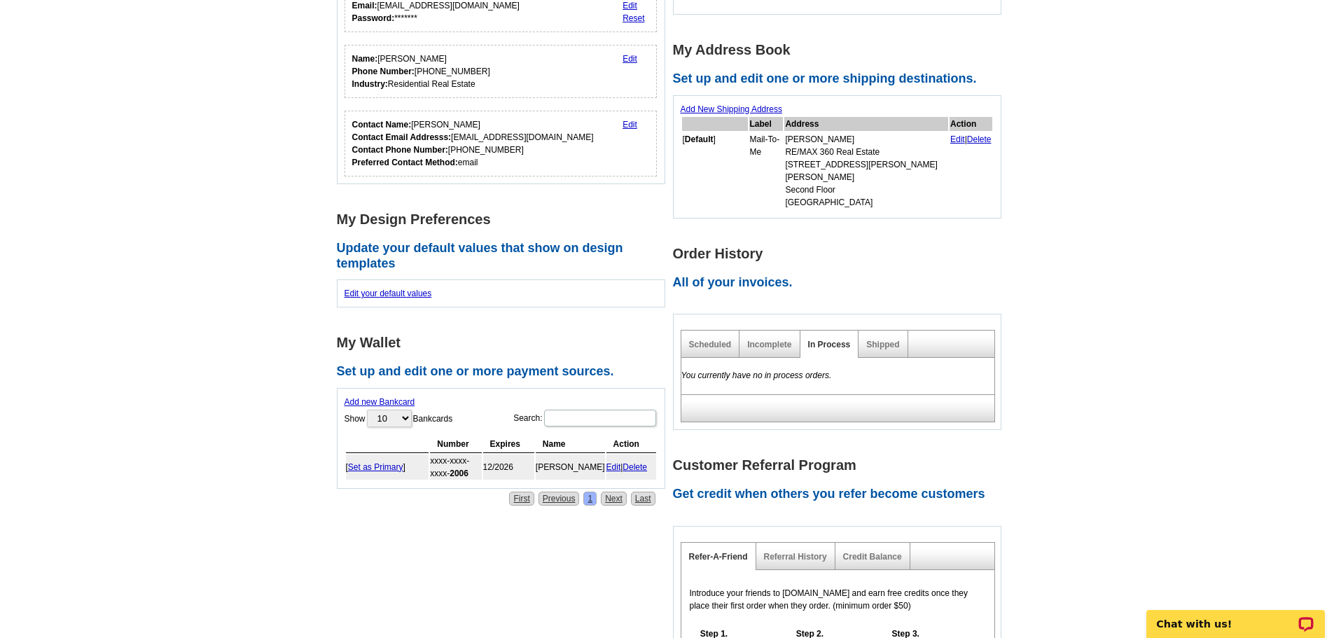
scroll to position [210, 0]
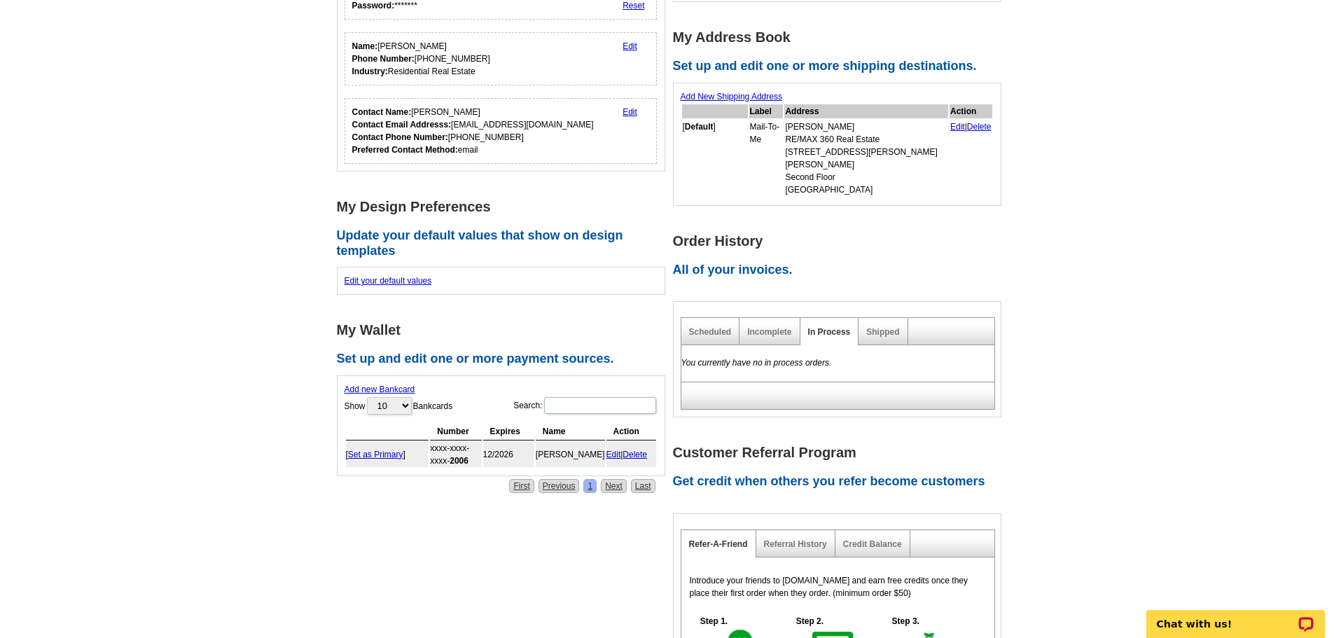
click at [637, 457] on link "Delete" at bounding box center [635, 455] width 25 height 10
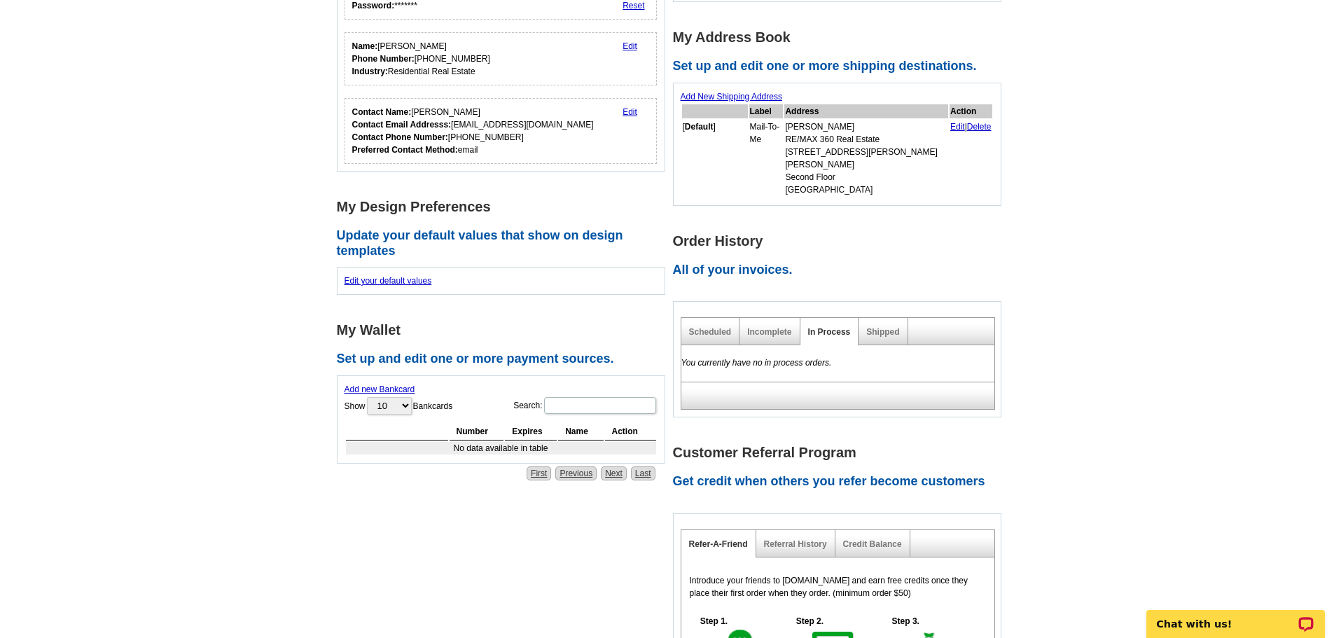
click at [335, 508] on div "Account Information Update your user information. Username: [EMAIL_ADDRESS][DOM…" at bounding box center [672, 348] width 679 height 890
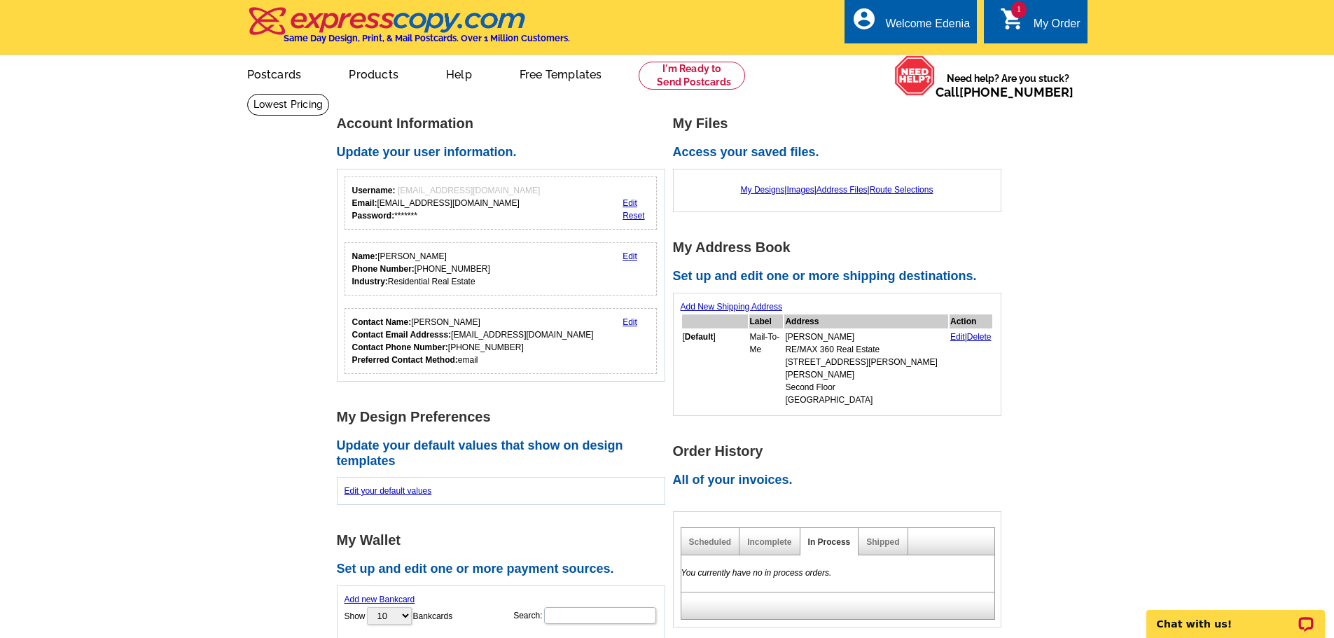
click at [1081, 151] on main "Account Information Update your user information. Username: [EMAIL_ADDRESS][DOM…" at bounding box center [667, 576] width 1334 height 966
